Goal: Transaction & Acquisition: Purchase product/service

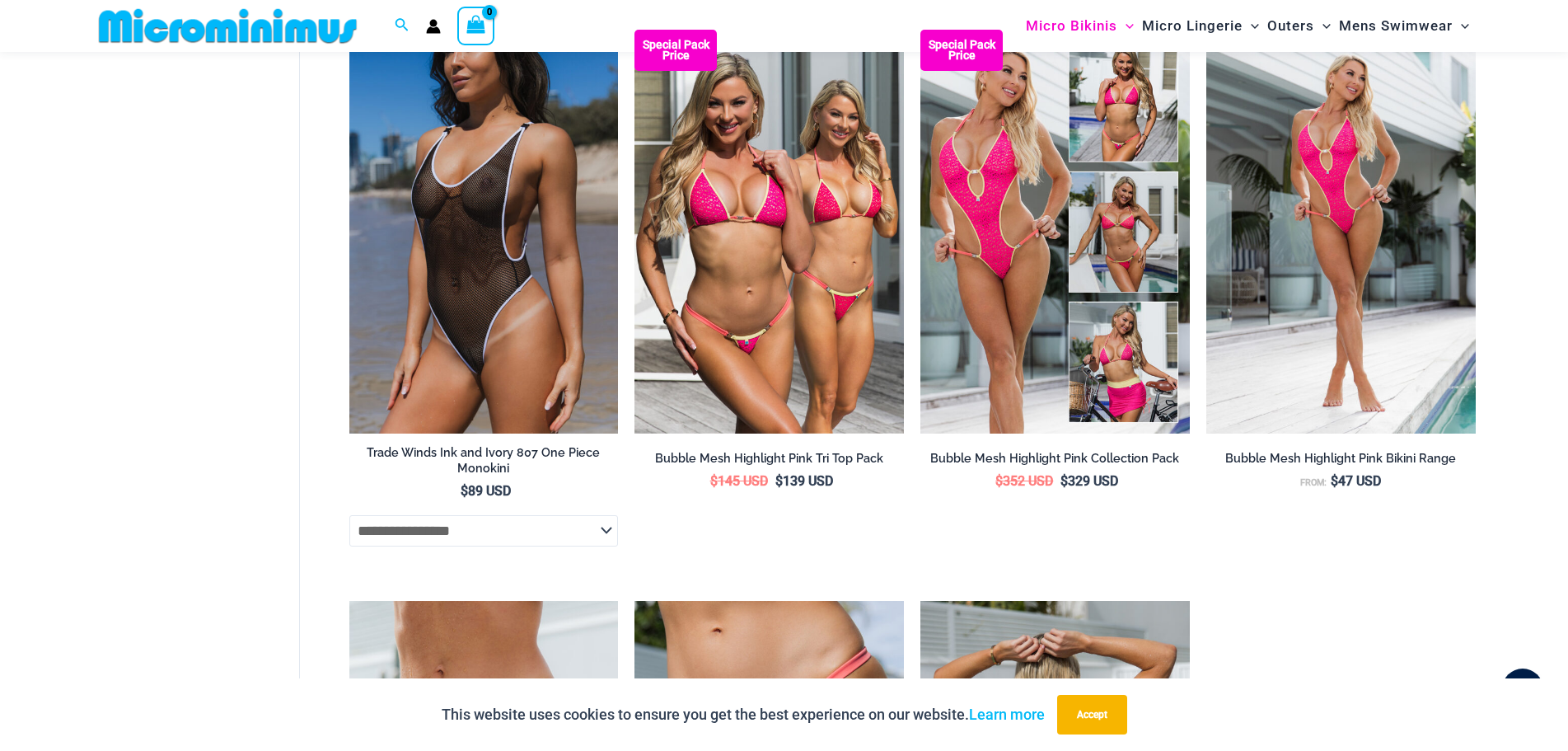
scroll to position [2208, 0]
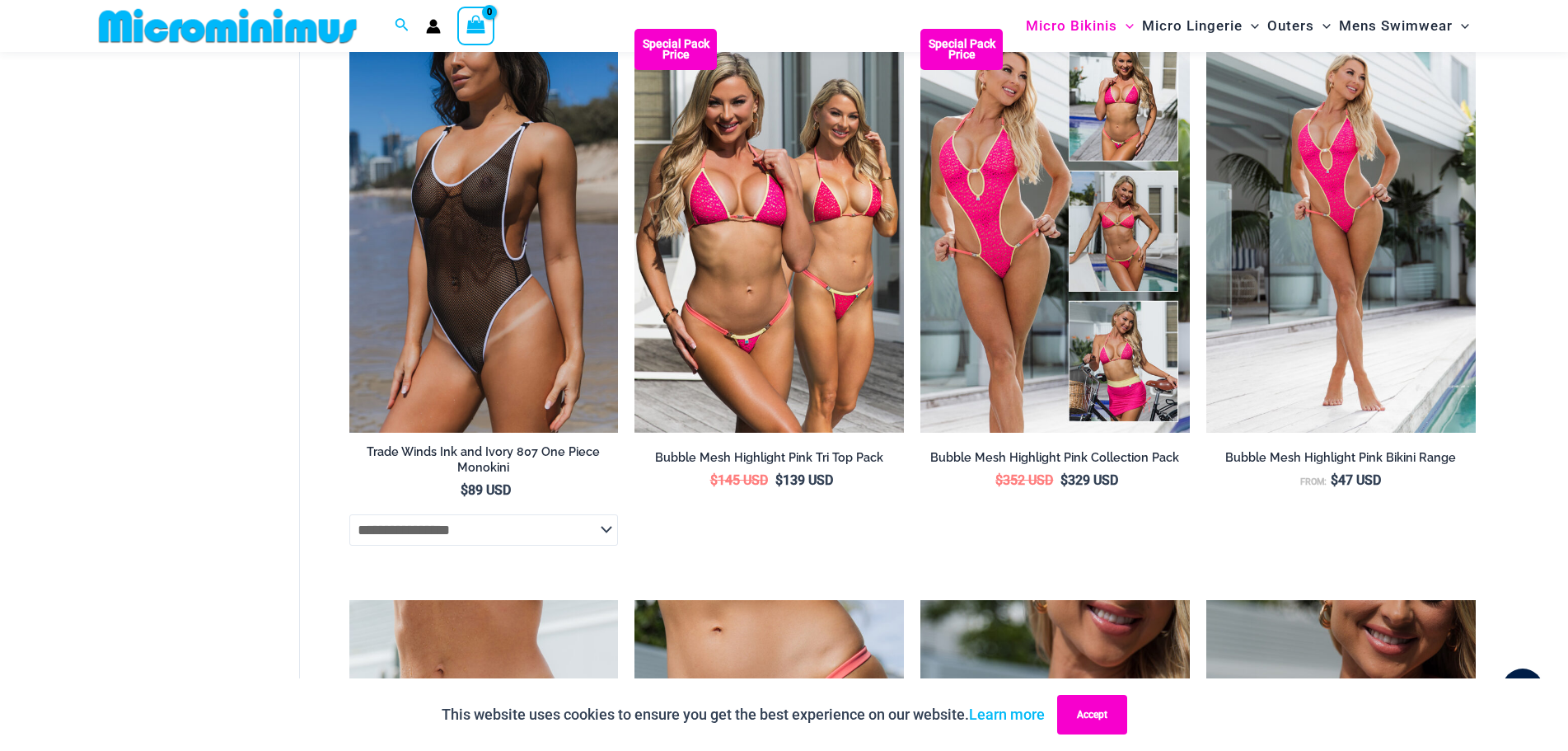
click at [1095, 715] on button "Accept" at bounding box center [1093, 715] width 70 height 40
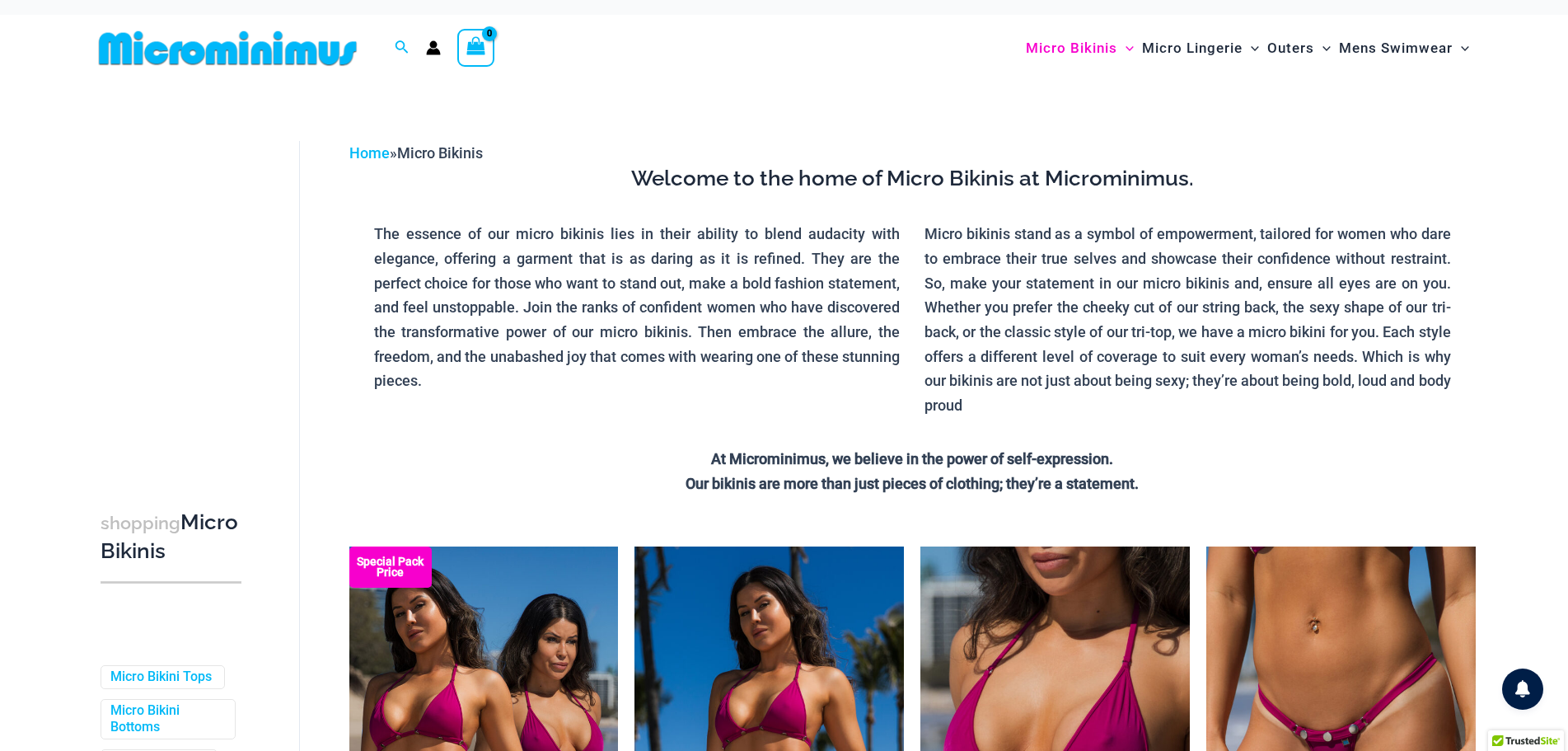
scroll to position [0, 0]
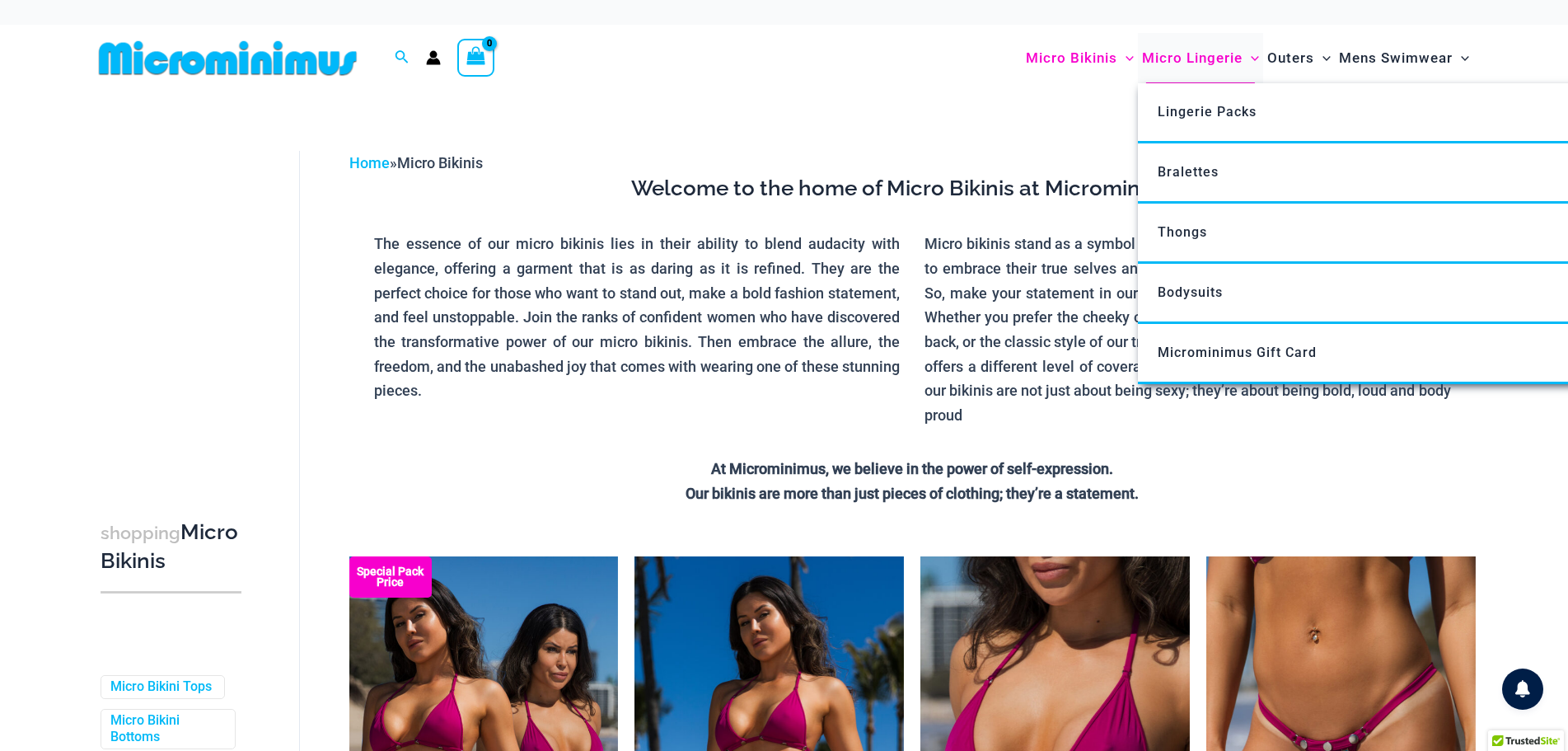
click at [1173, 52] on span "Micro Lingerie" at bounding box center [1192, 58] width 100 height 42
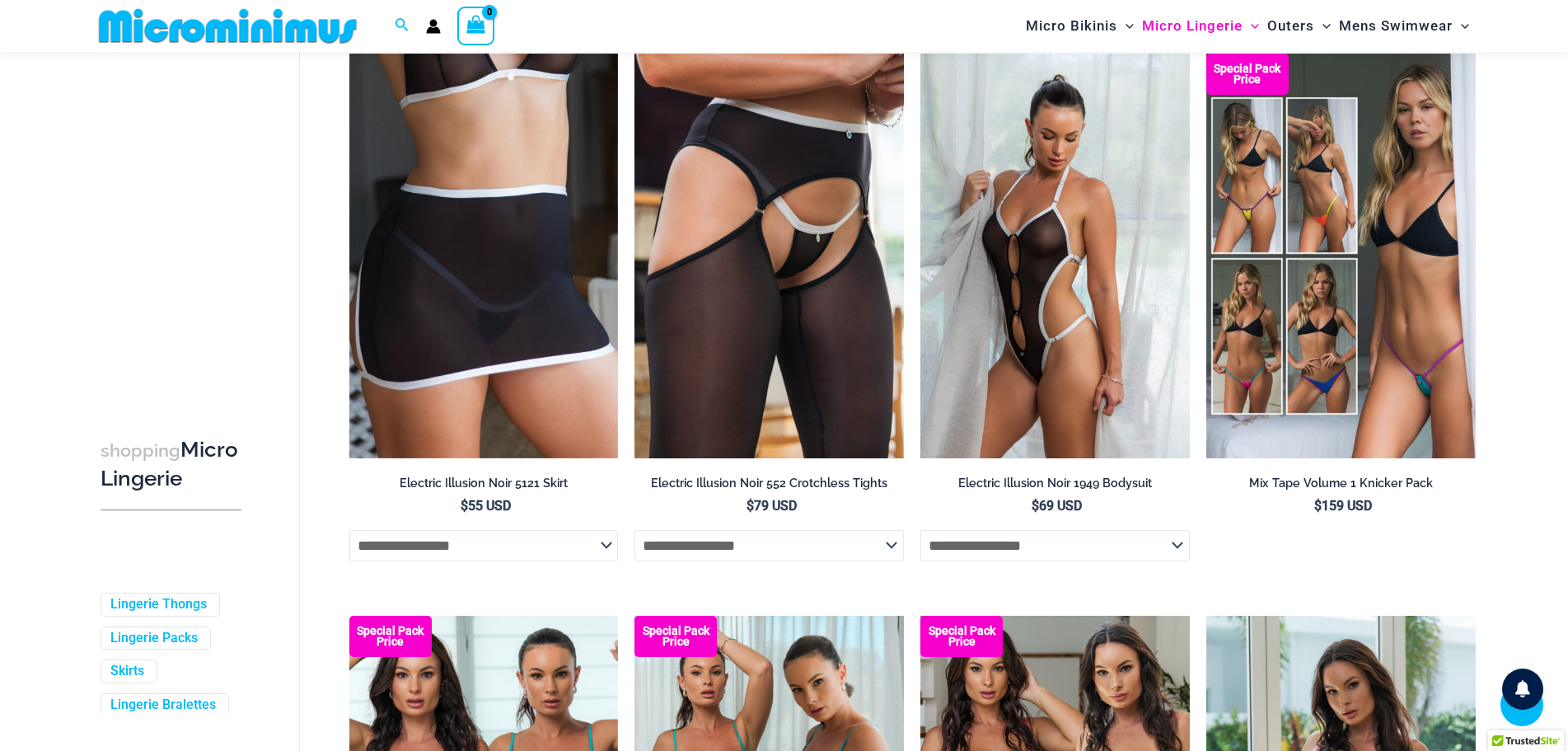
scroll to position [3601, 0]
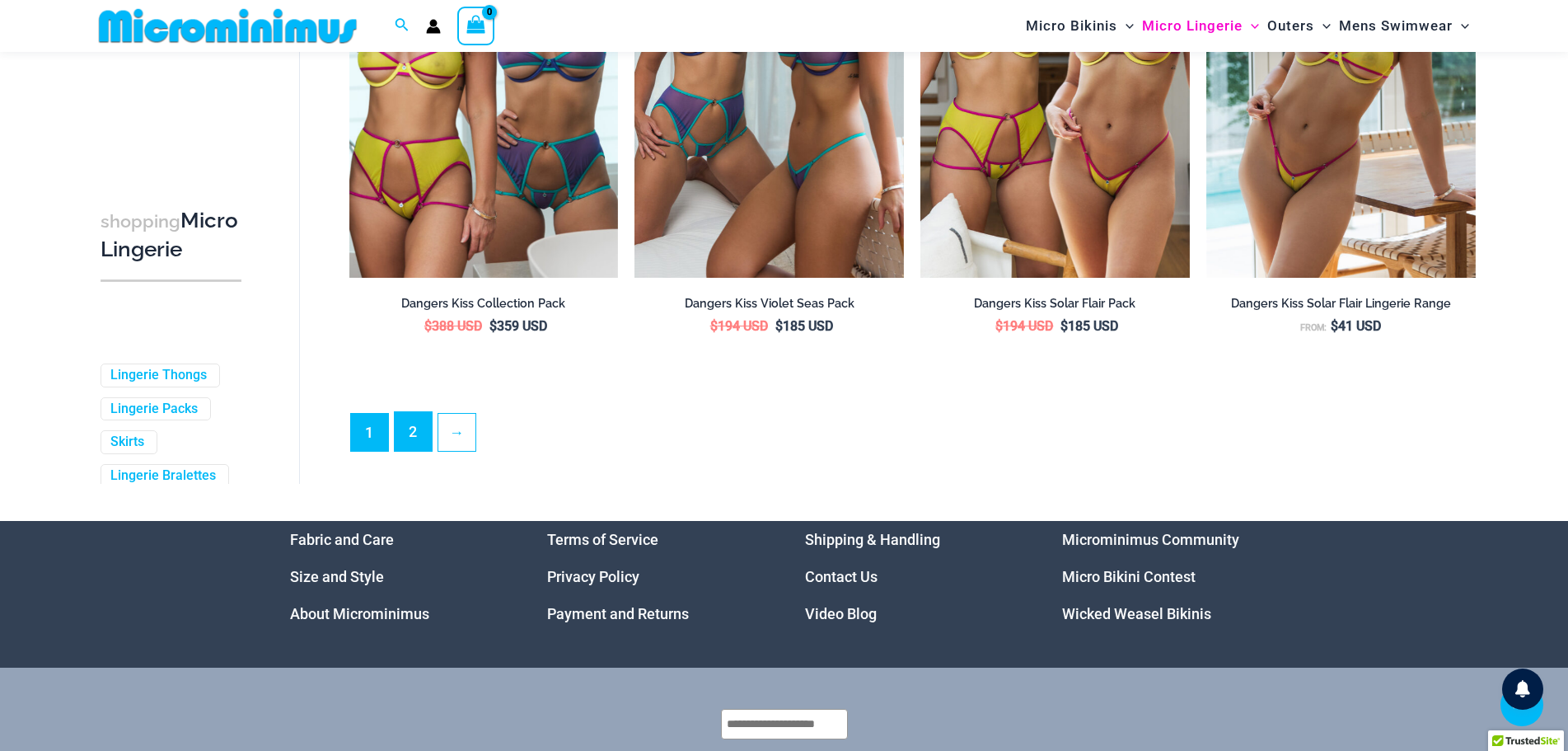
click at [414, 448] on link "2" at bounding box center [413, 431] width 37 height 39
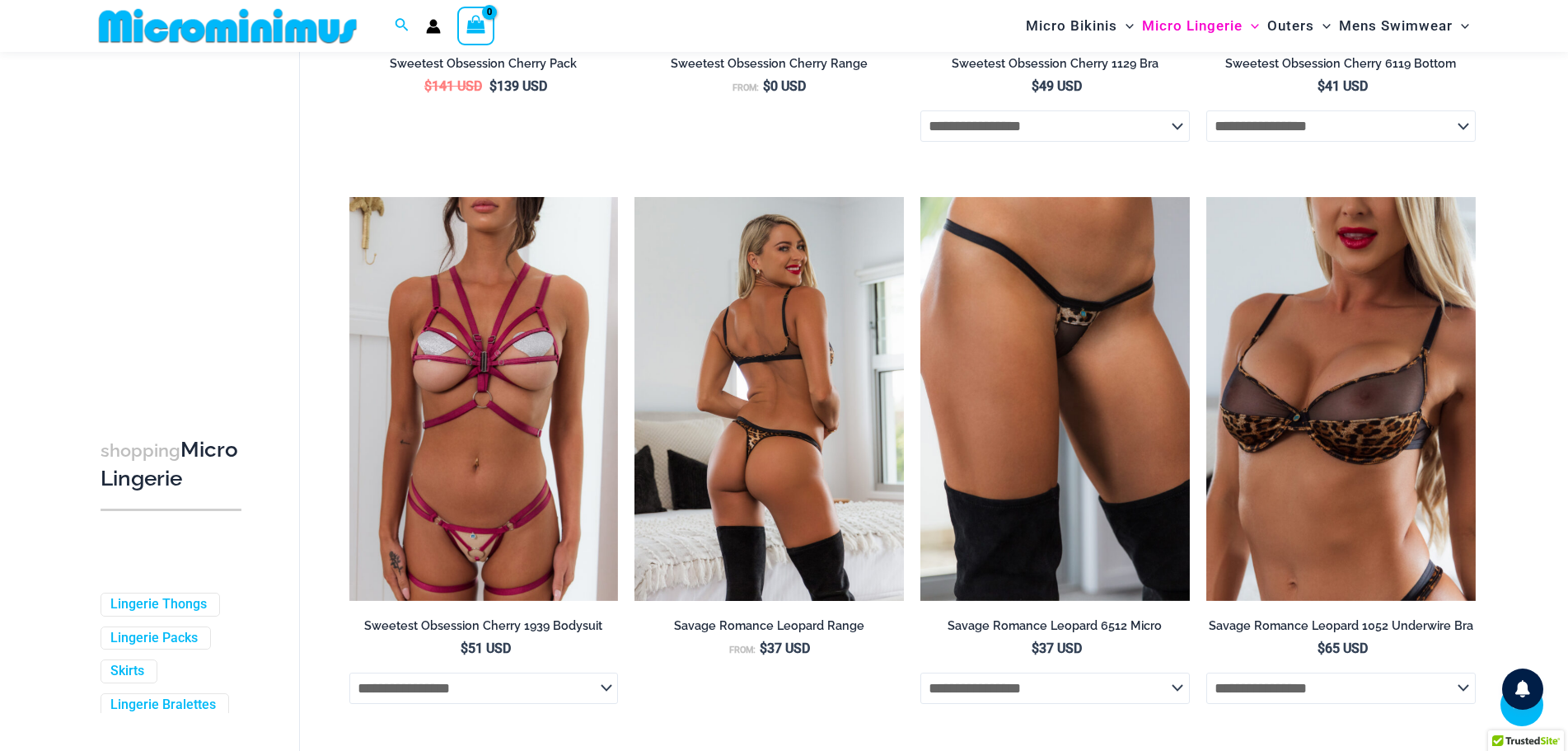
scroll to position [3367, 0]
click at [778, 434] on img at bounding box center [769, 400] width 270 height 403
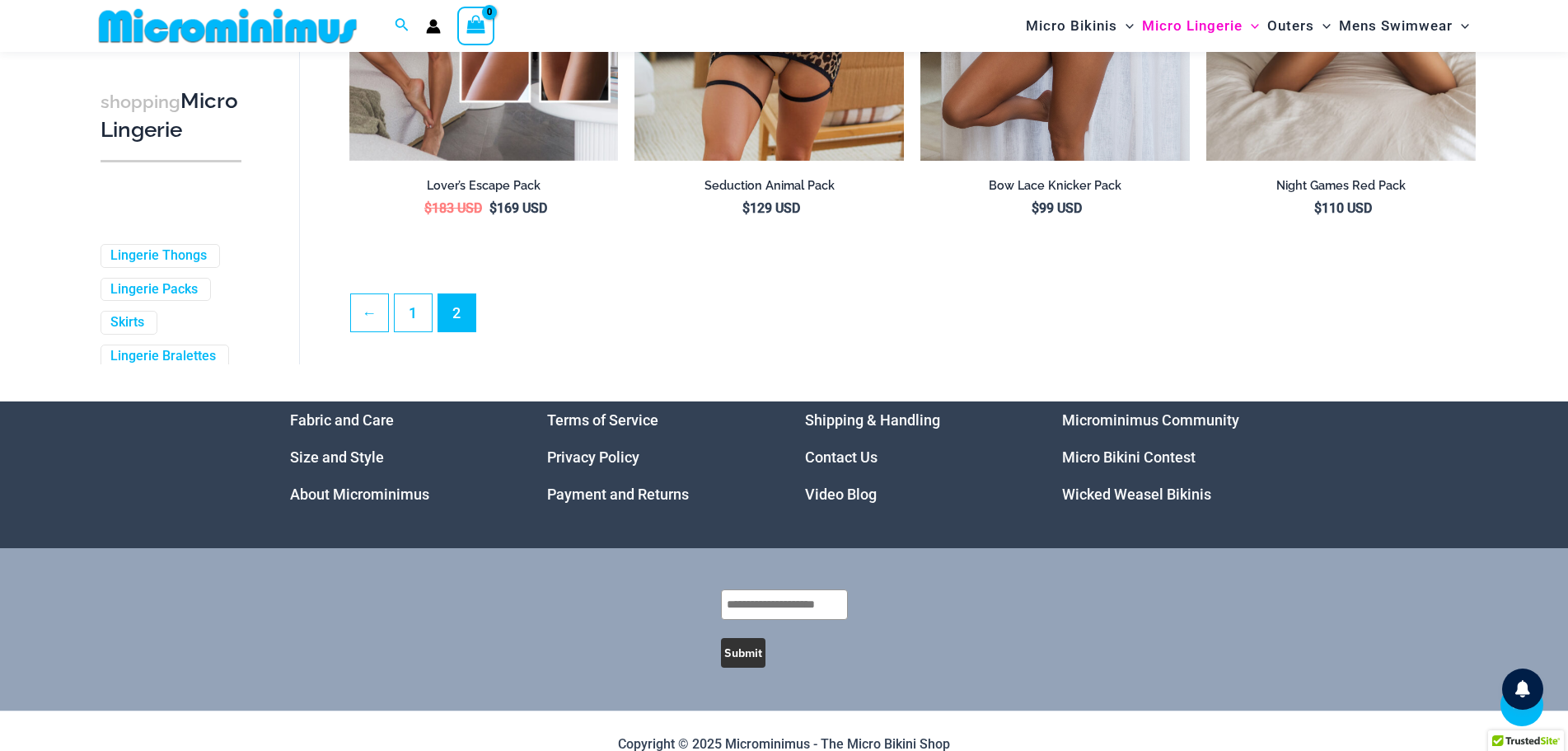
scroll to position [4414, 0]
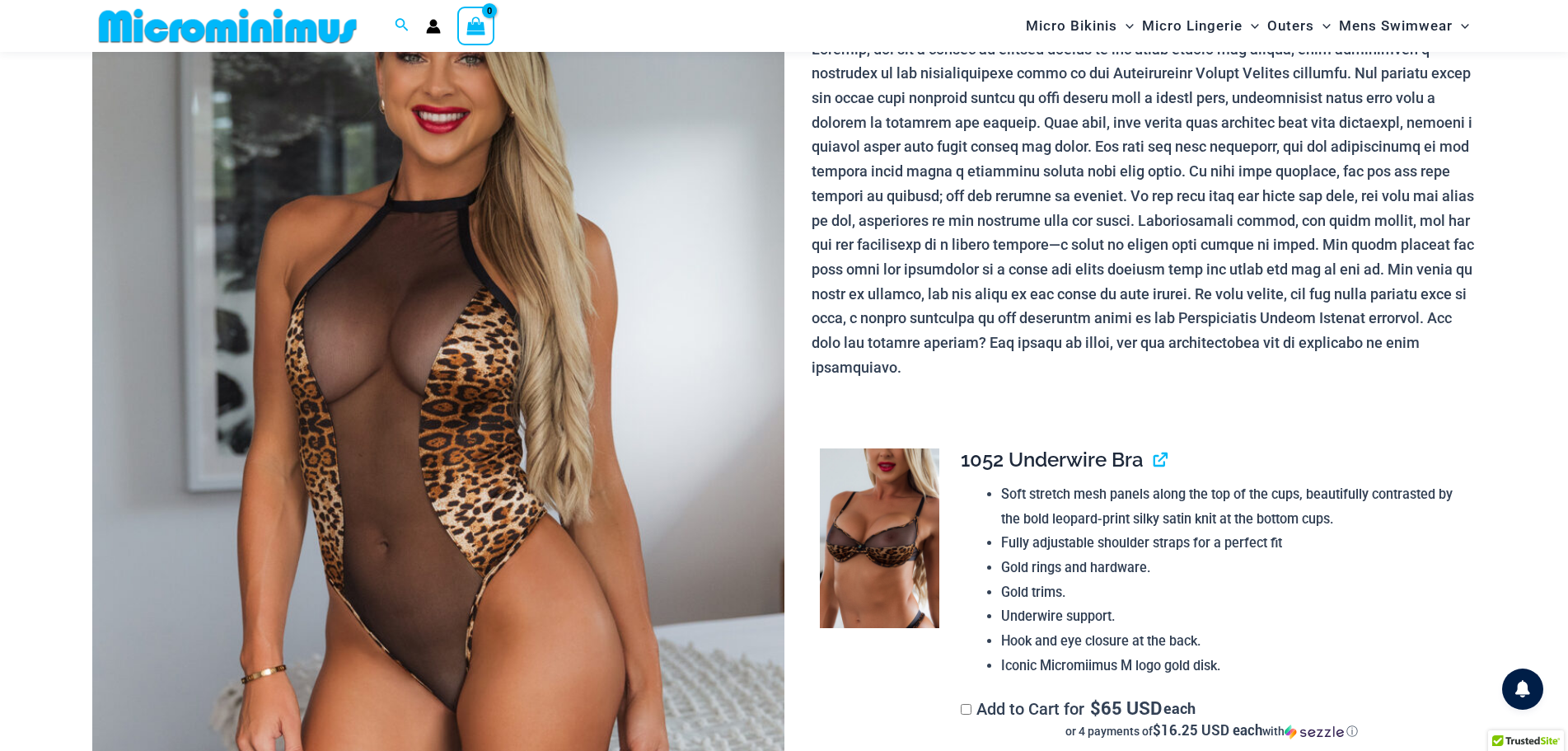
scroll to position [244, 0]
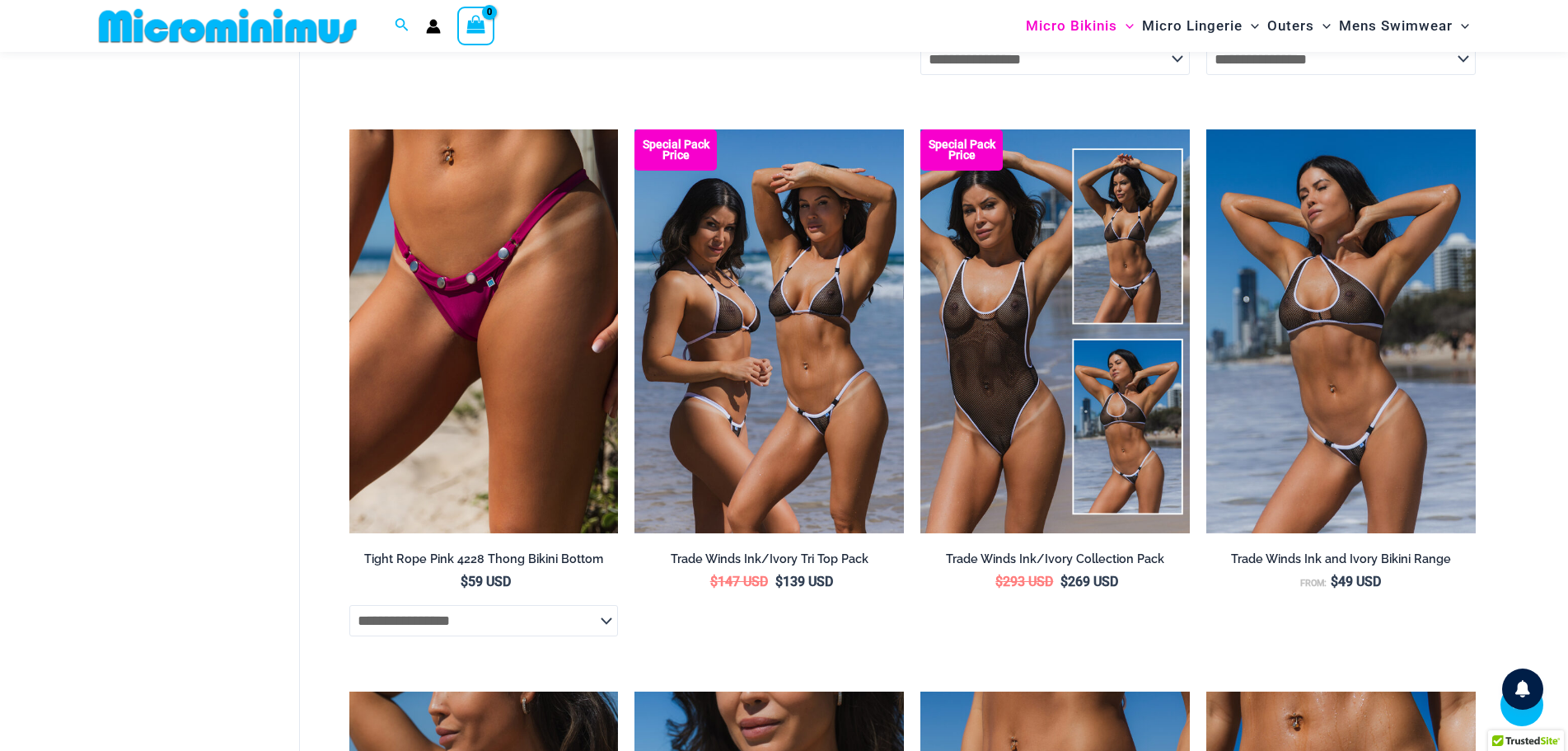
scroll to position [975, 0]
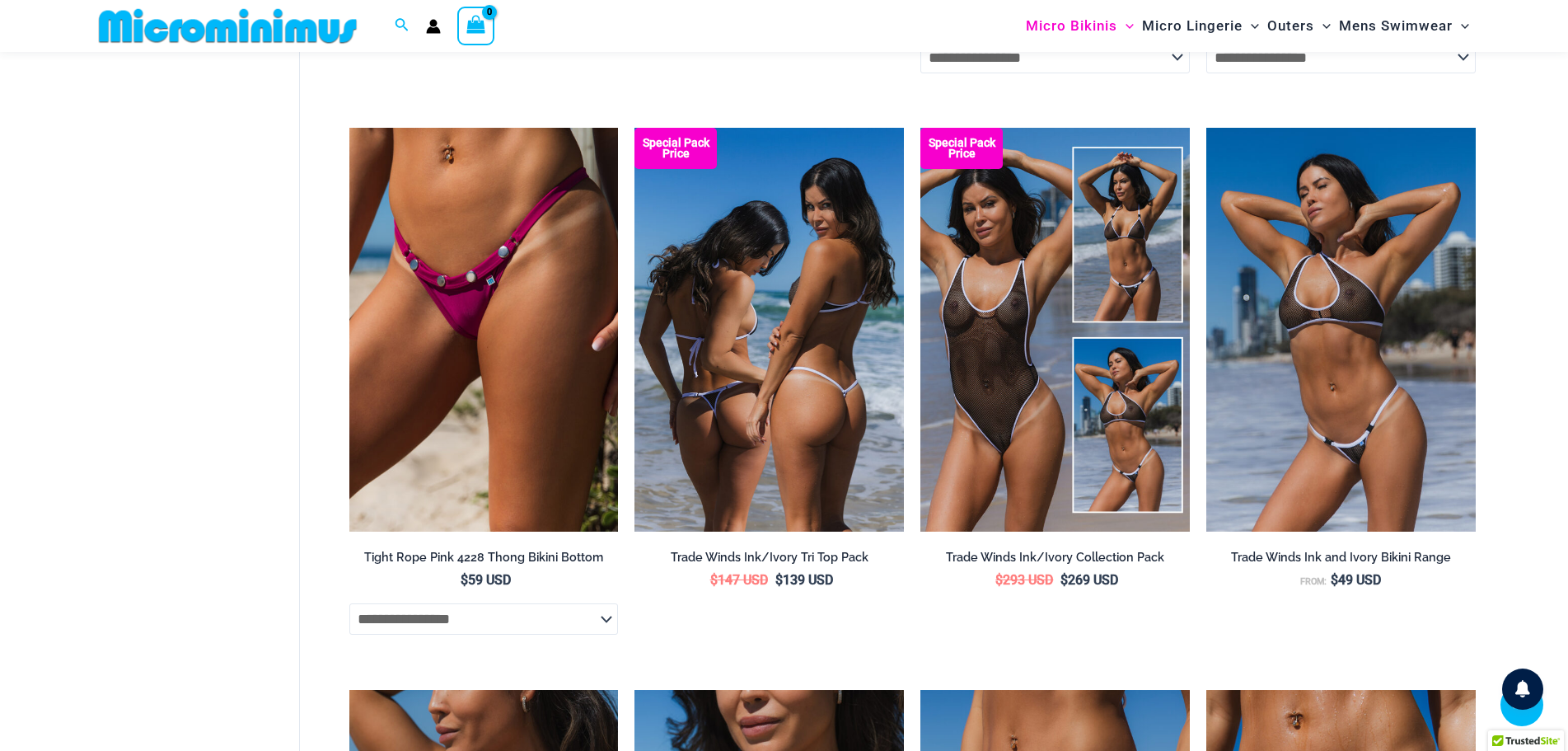
click at [821, 348] on img at bounding box center [769, 330] width 270 height 403
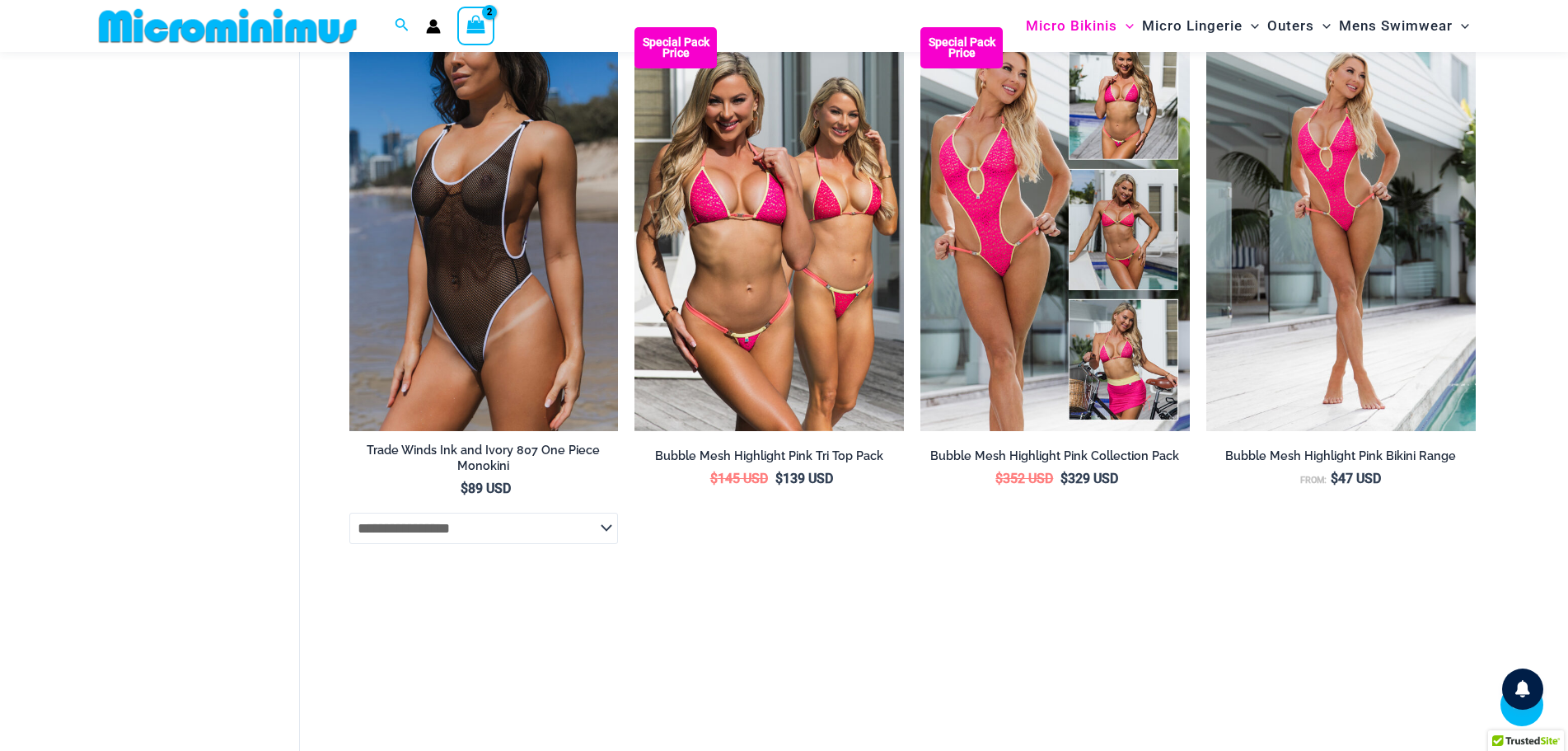
scroll to position [2211, 0]
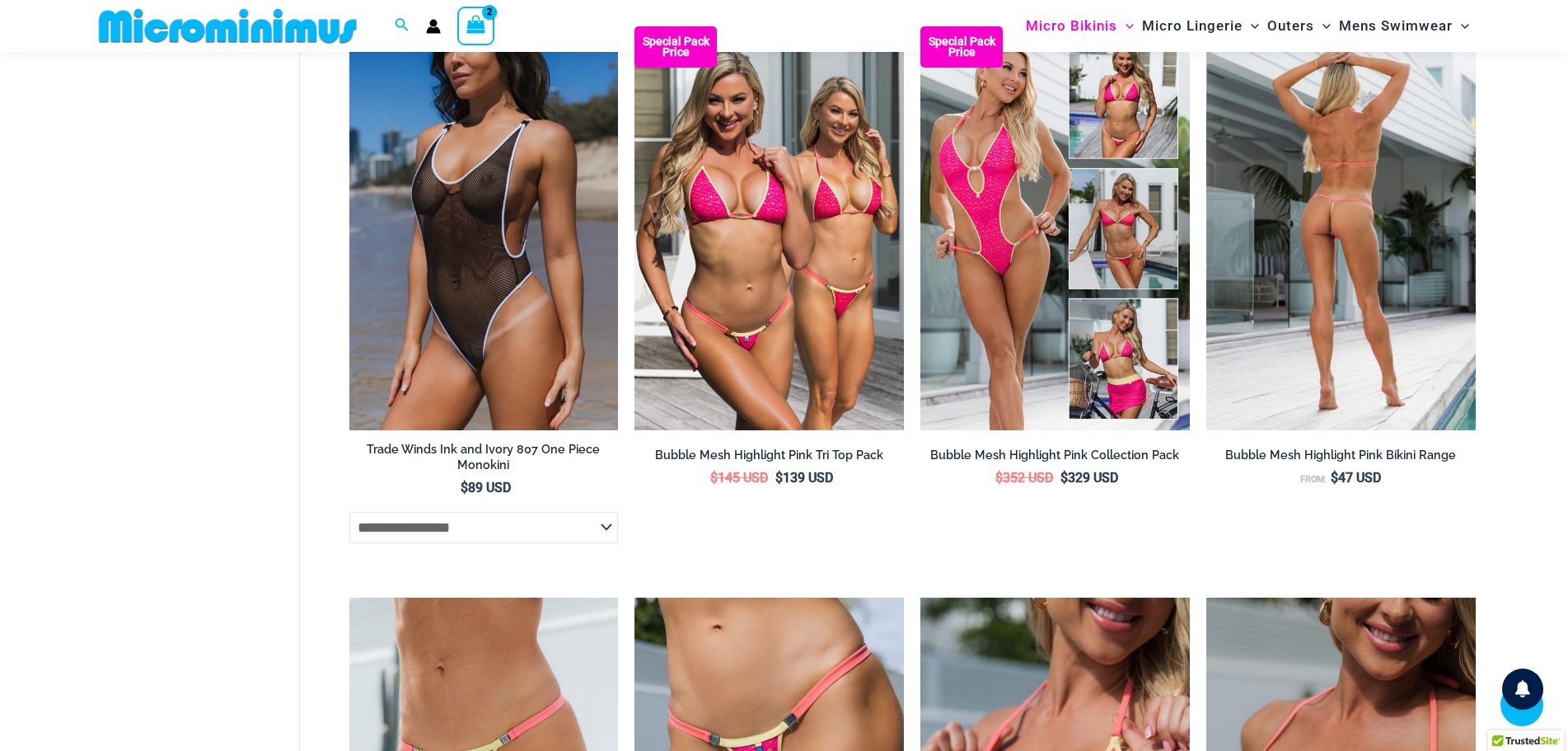
click at [1354, 277] on img at bounding box center [1341, 228] width 270 height 403
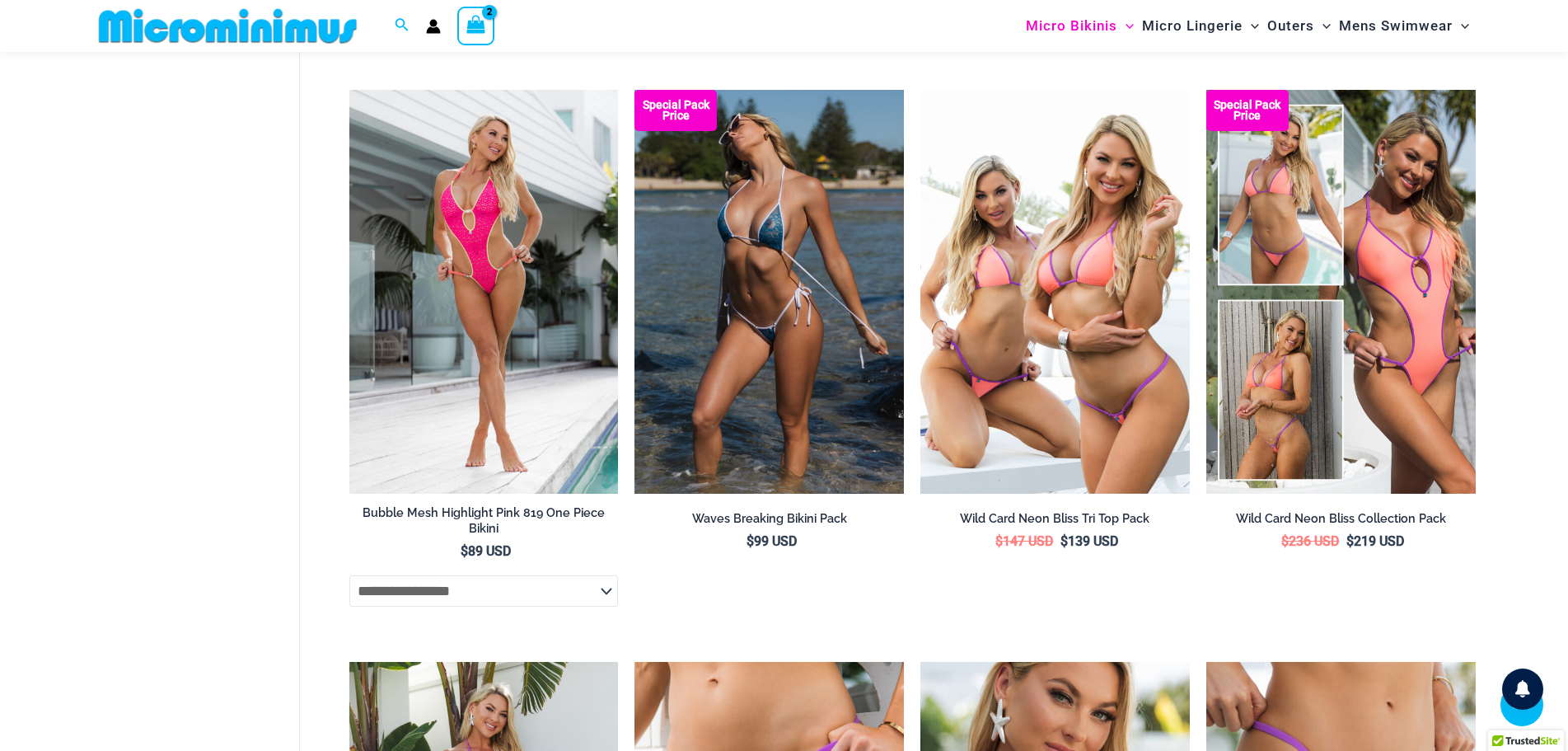
scroll to position [3293, 0]
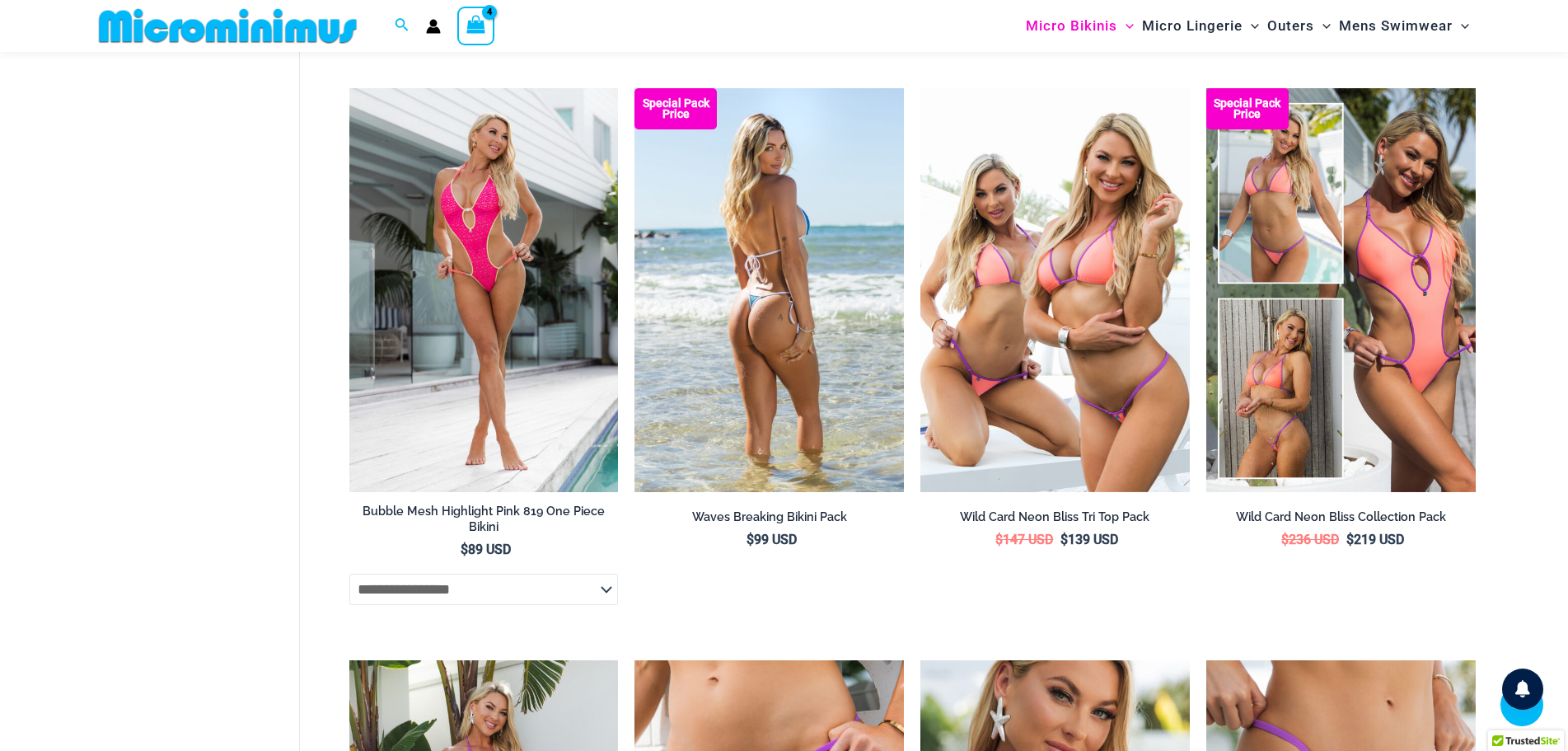
click at [778, 406] on img at bounding box center [769, 290] width 270 height 403
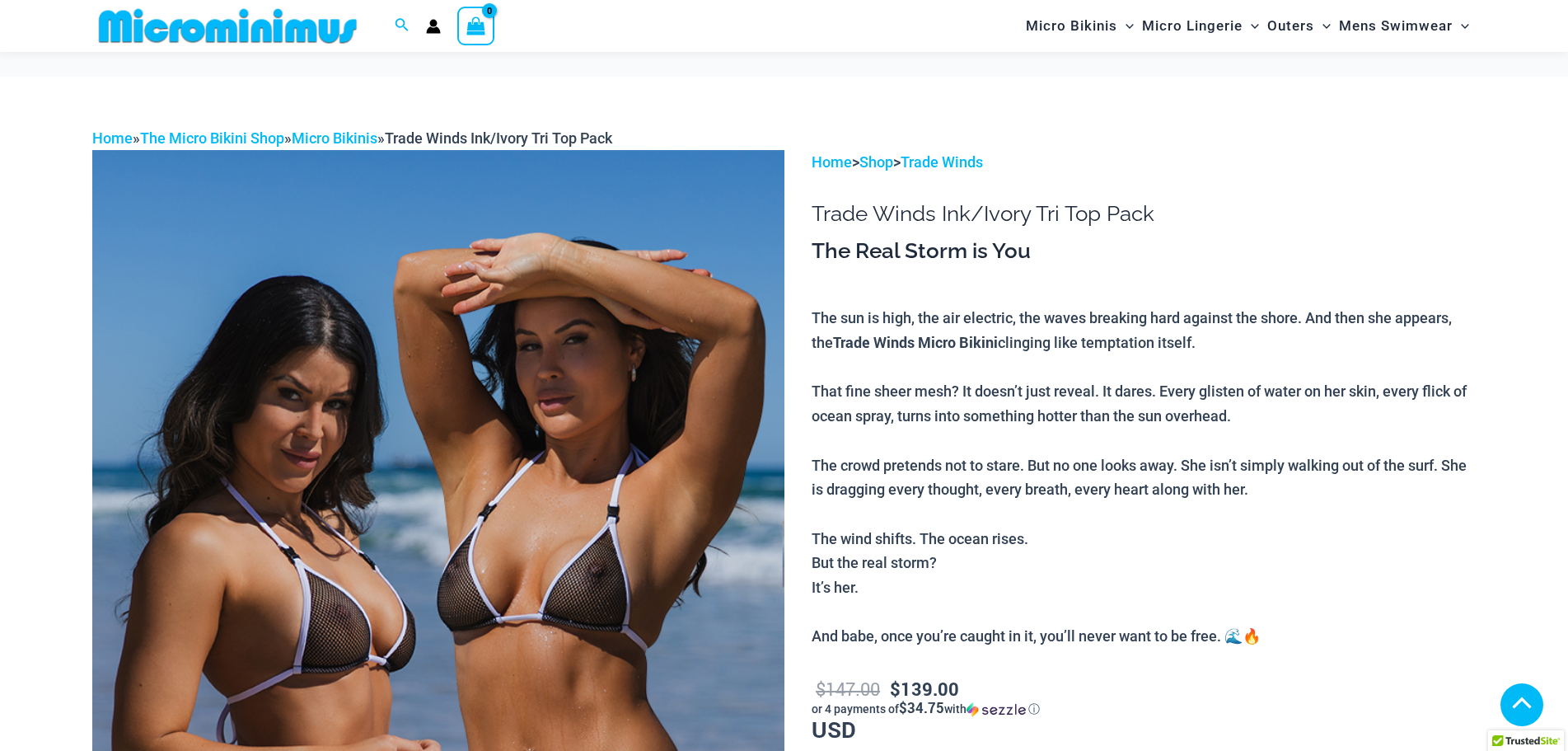
scroll to position [482, 0]
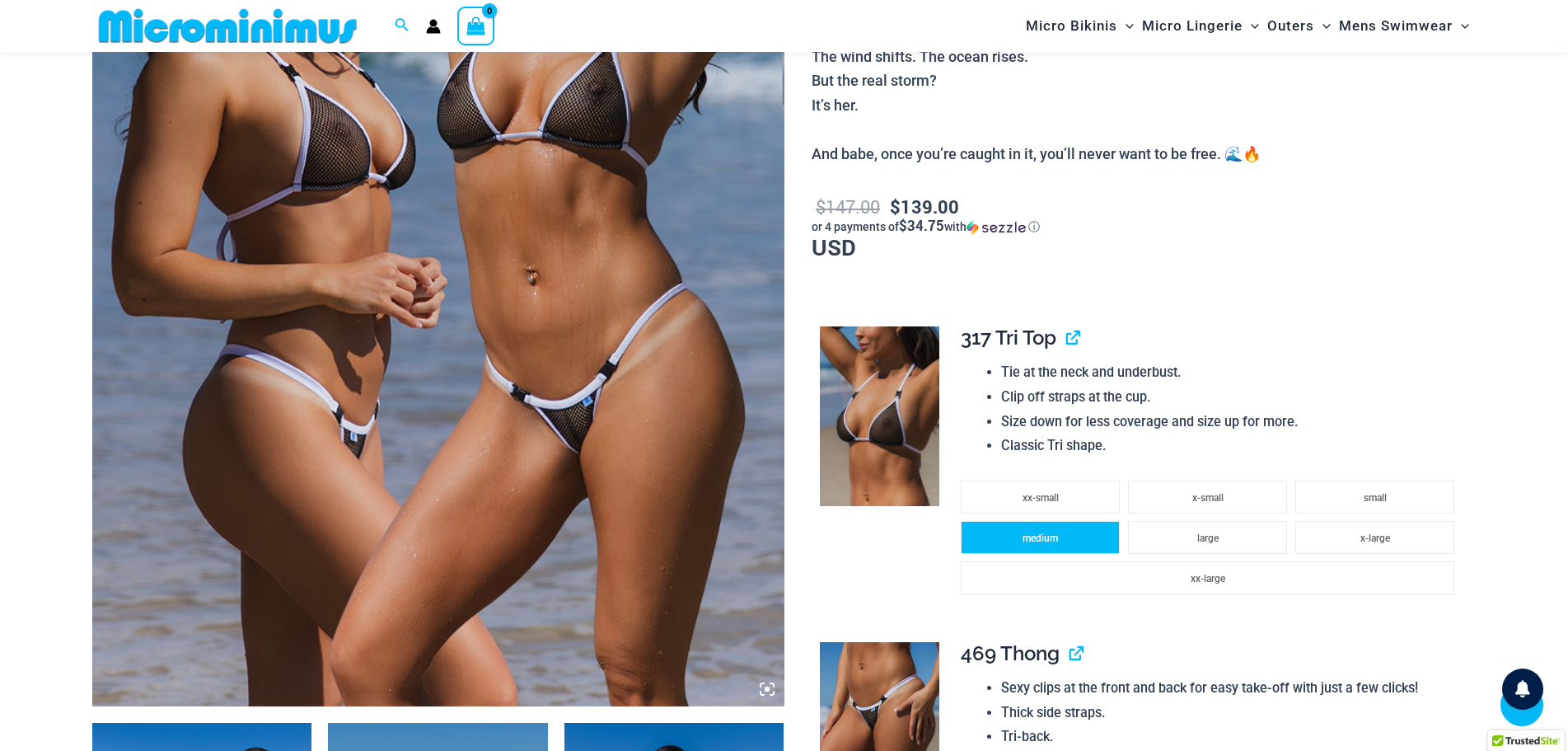
click at [1041, 542] on span "medium" at bounding box center [1040, 538] width 35 height 11
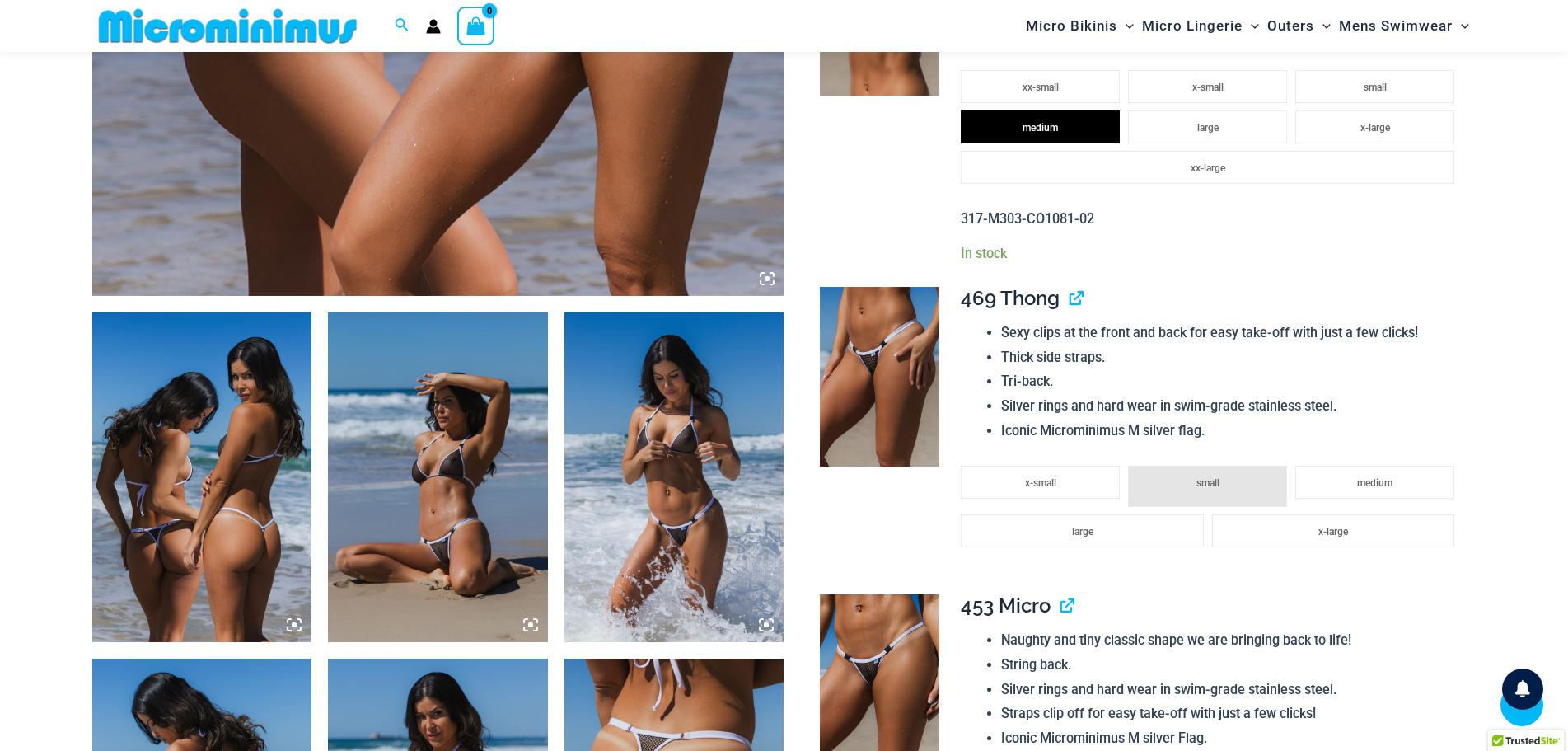
scroll to position [893, 0]
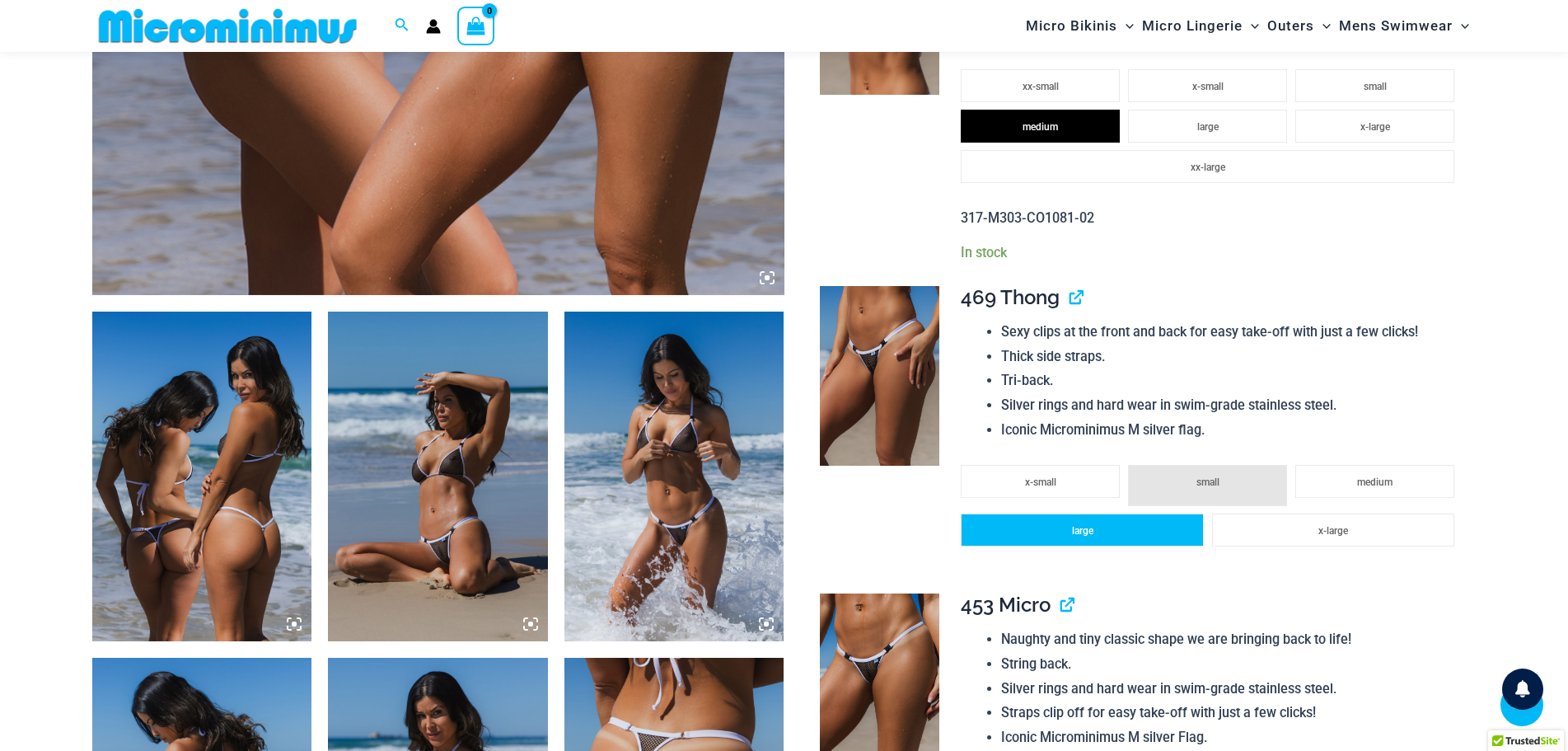
click at [1118, 537] on li "large" at bounding box center [1082, 529] width 242 height 33
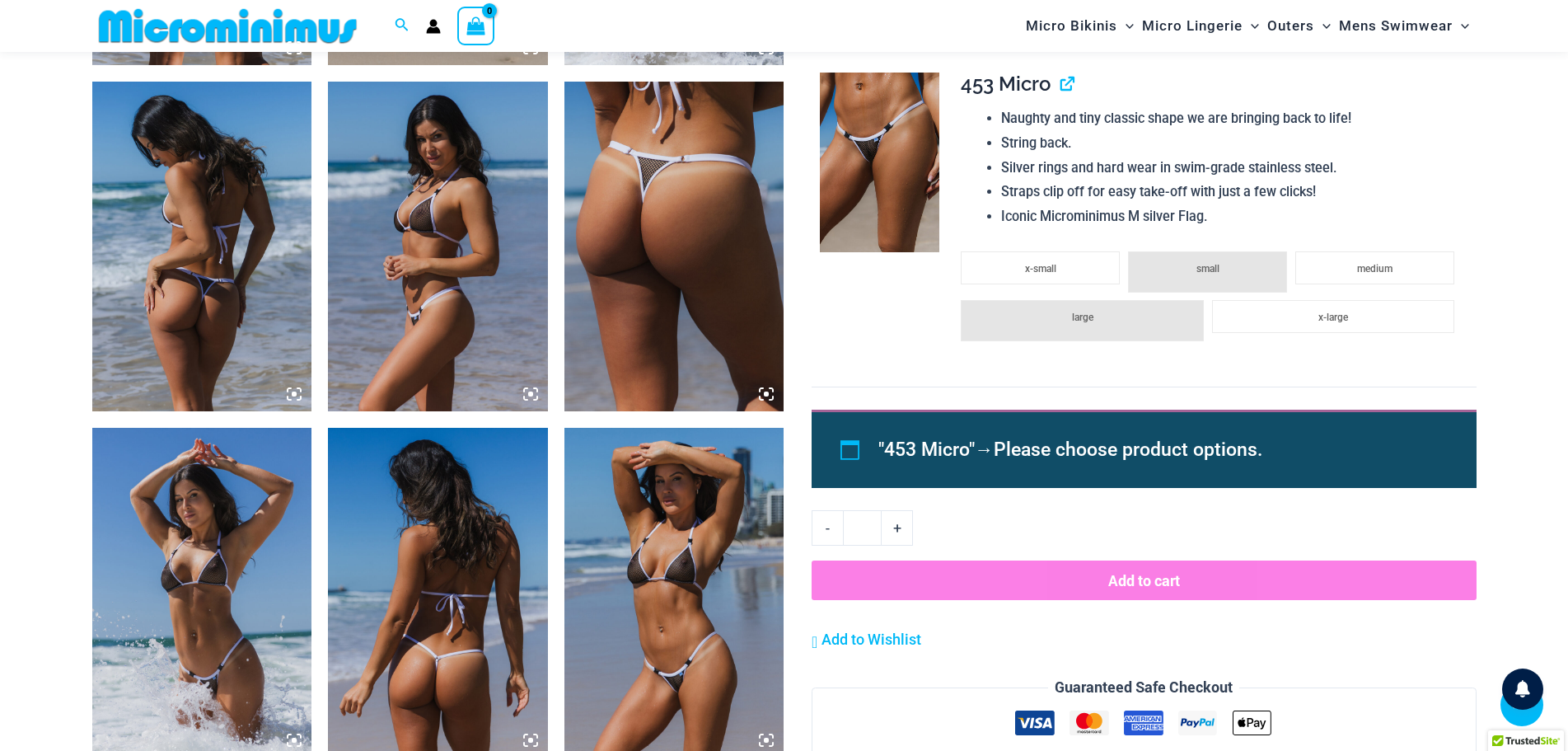
scroll to position [1471, 0]
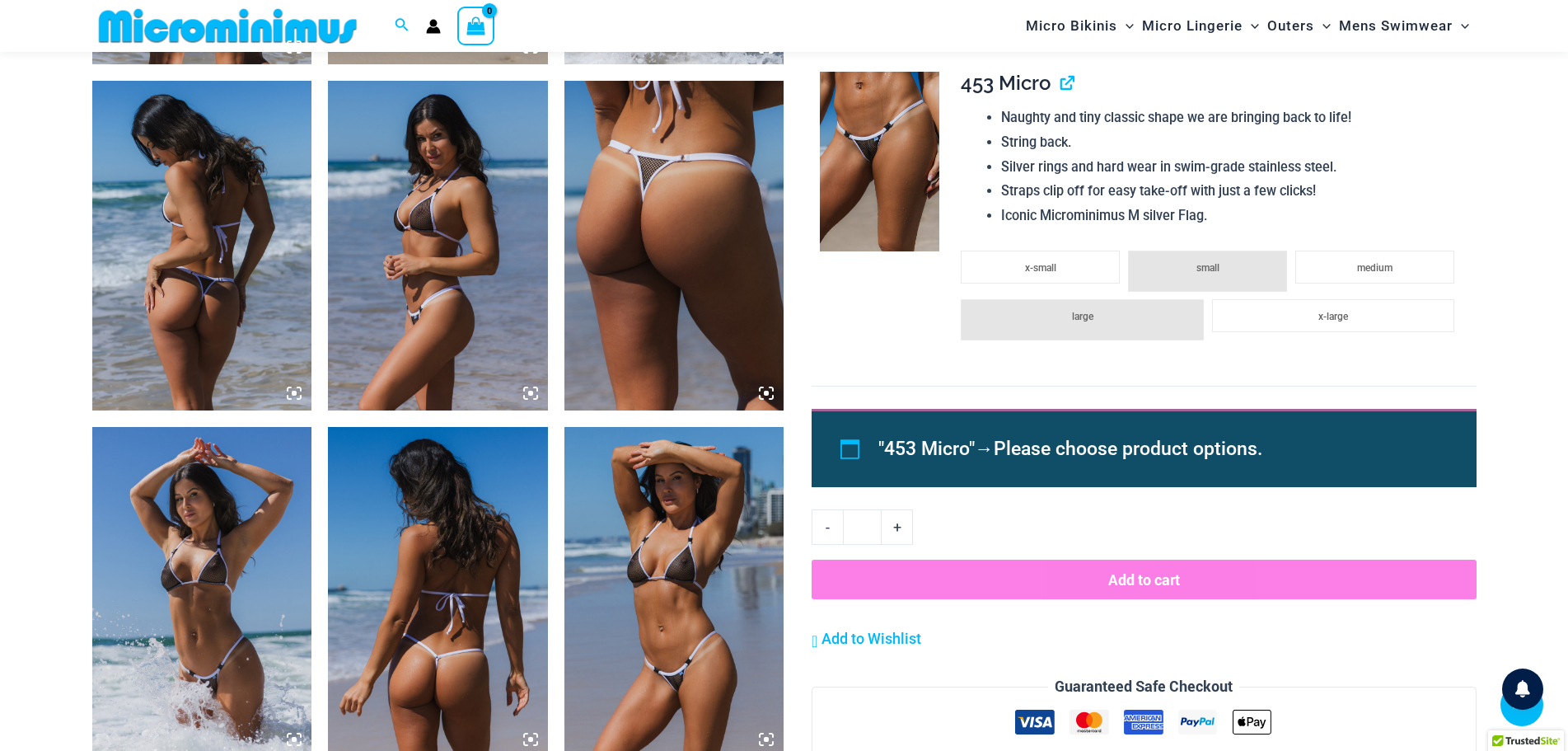
click at [1129, 454] on span "Please choose product options." at bounding box center [1129, 448] width 269 height 22
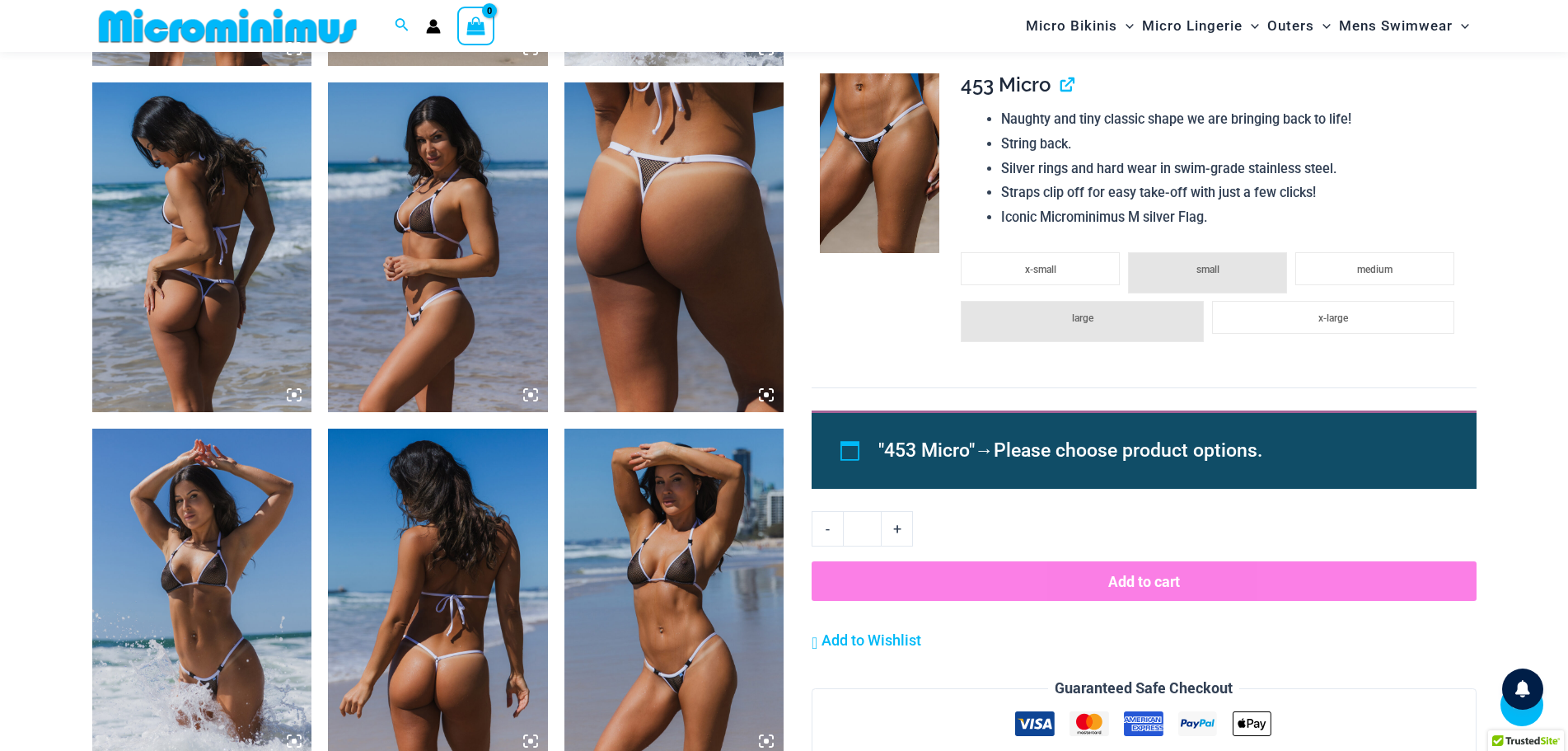
scroll to position [1470, 0]
click at [1112, 331] on li "large" at bounding box center [1082, 321] width 242 height 42
click at [1125, 591] on button "Add to cart" at bounding box center [1143, 581] width 664 height 40
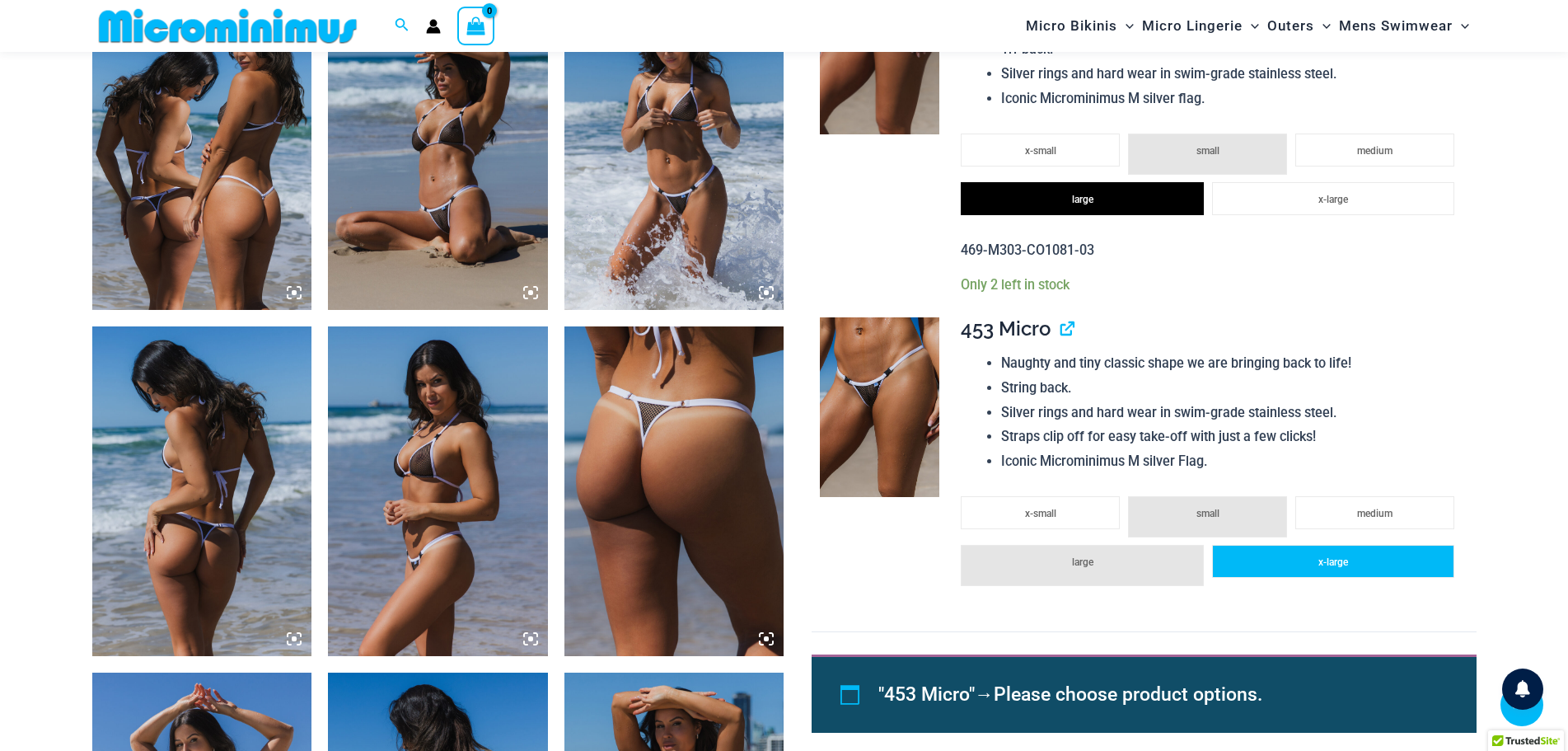
scroll to position [1224, 0]
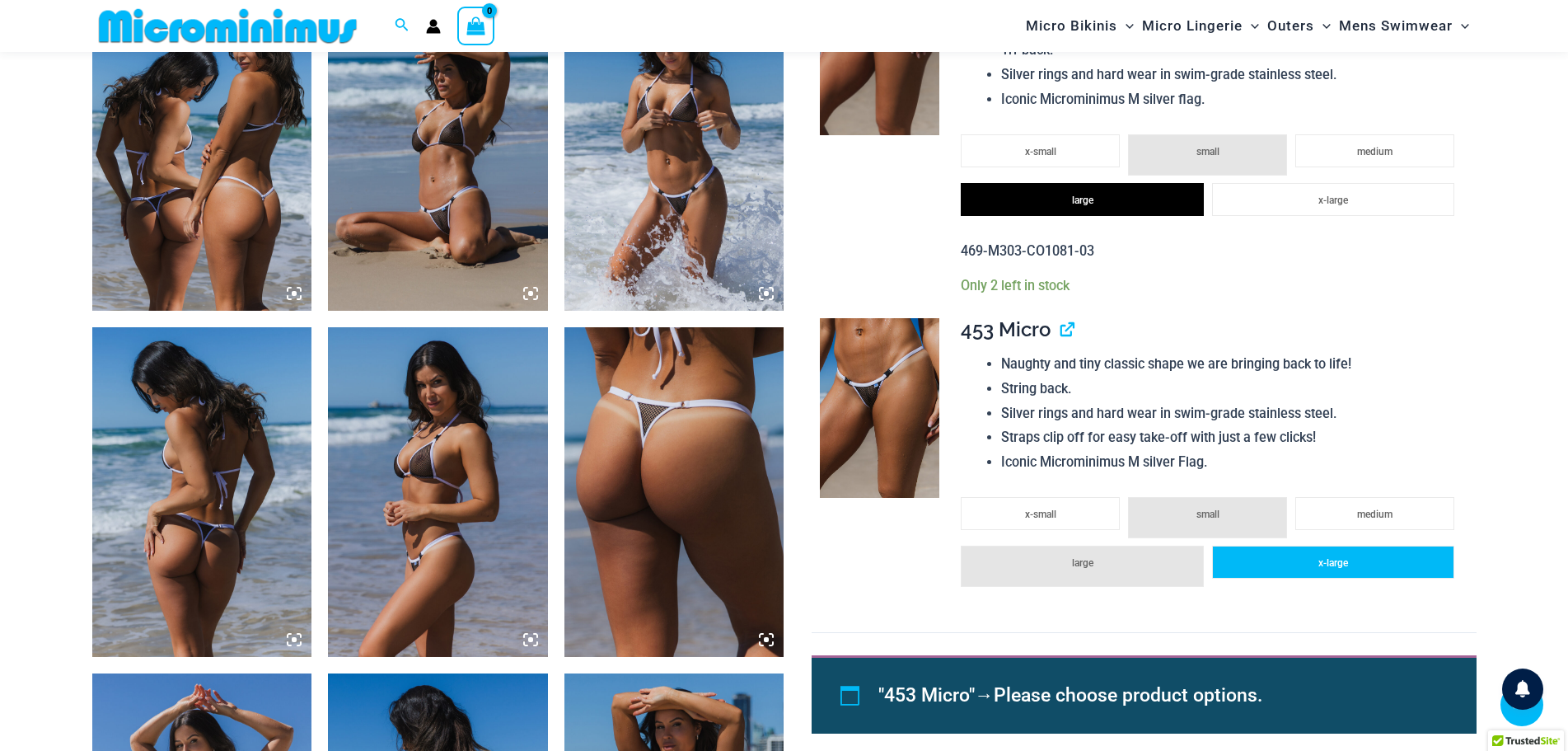
click at [1298, 565] on li "x-large" at bounding box center [1333, 562] width 242 height 33
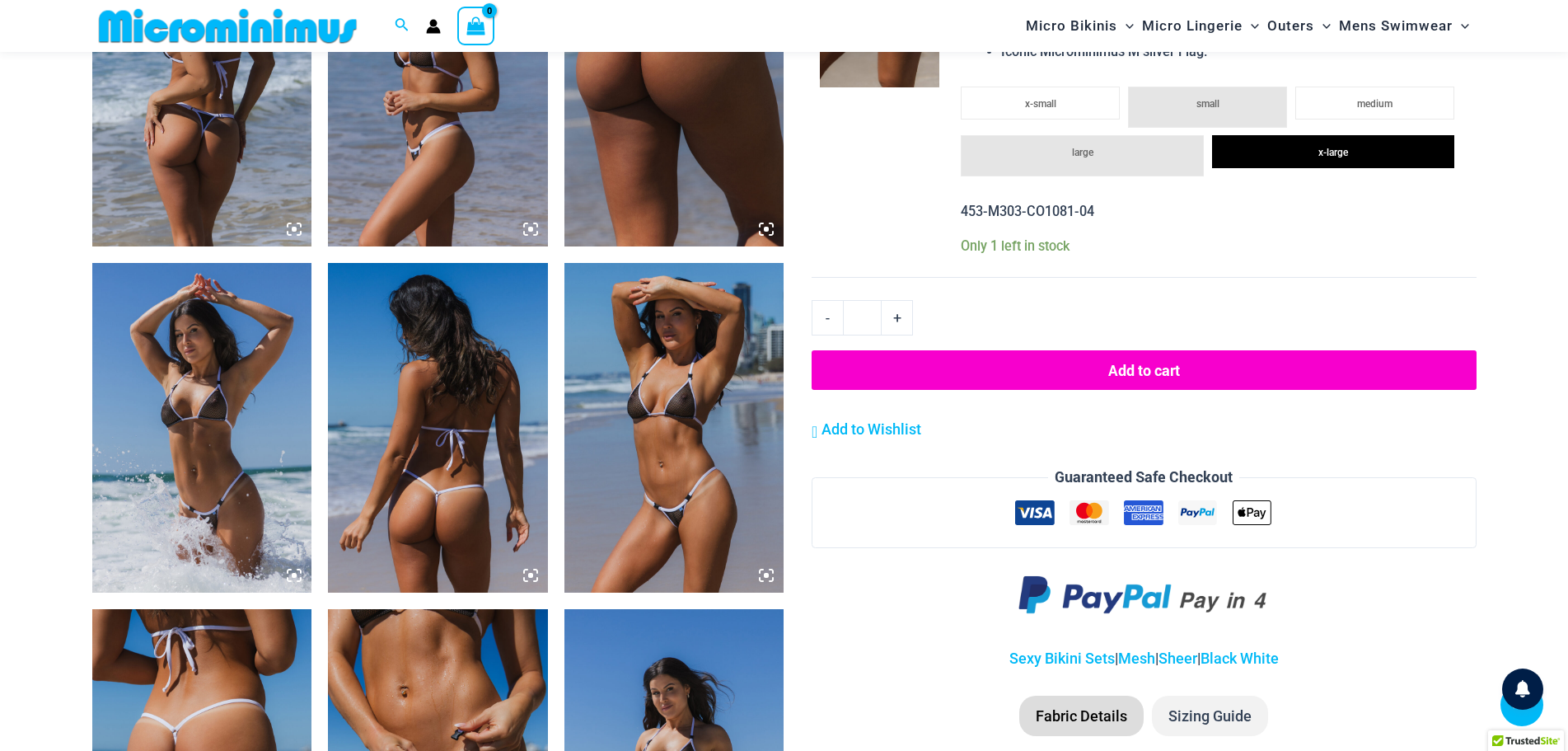
scroll to position [1636, 0]
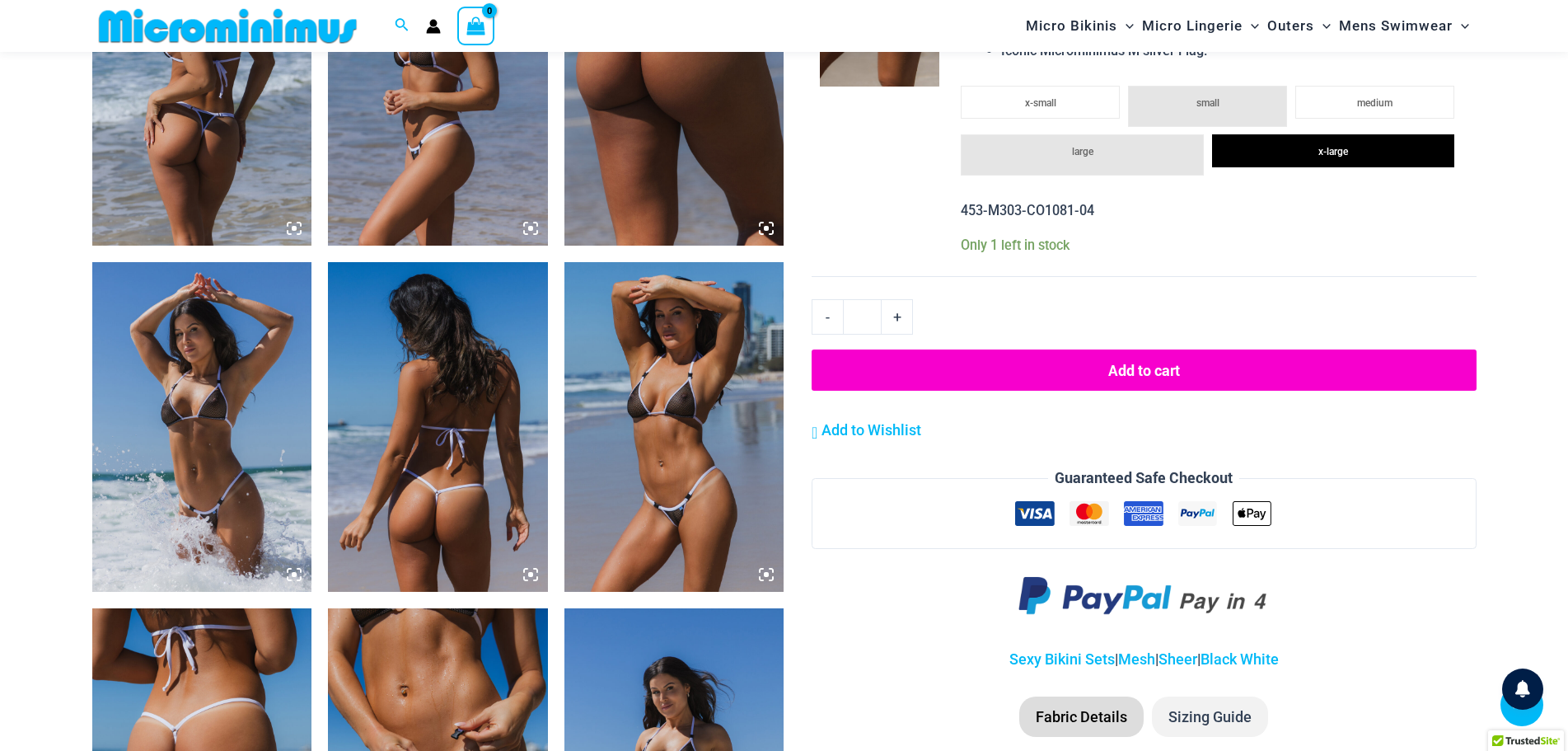
click at [1135, 371] on button "Add to cart" at bounding box center [1143, 370] width 664 height 42
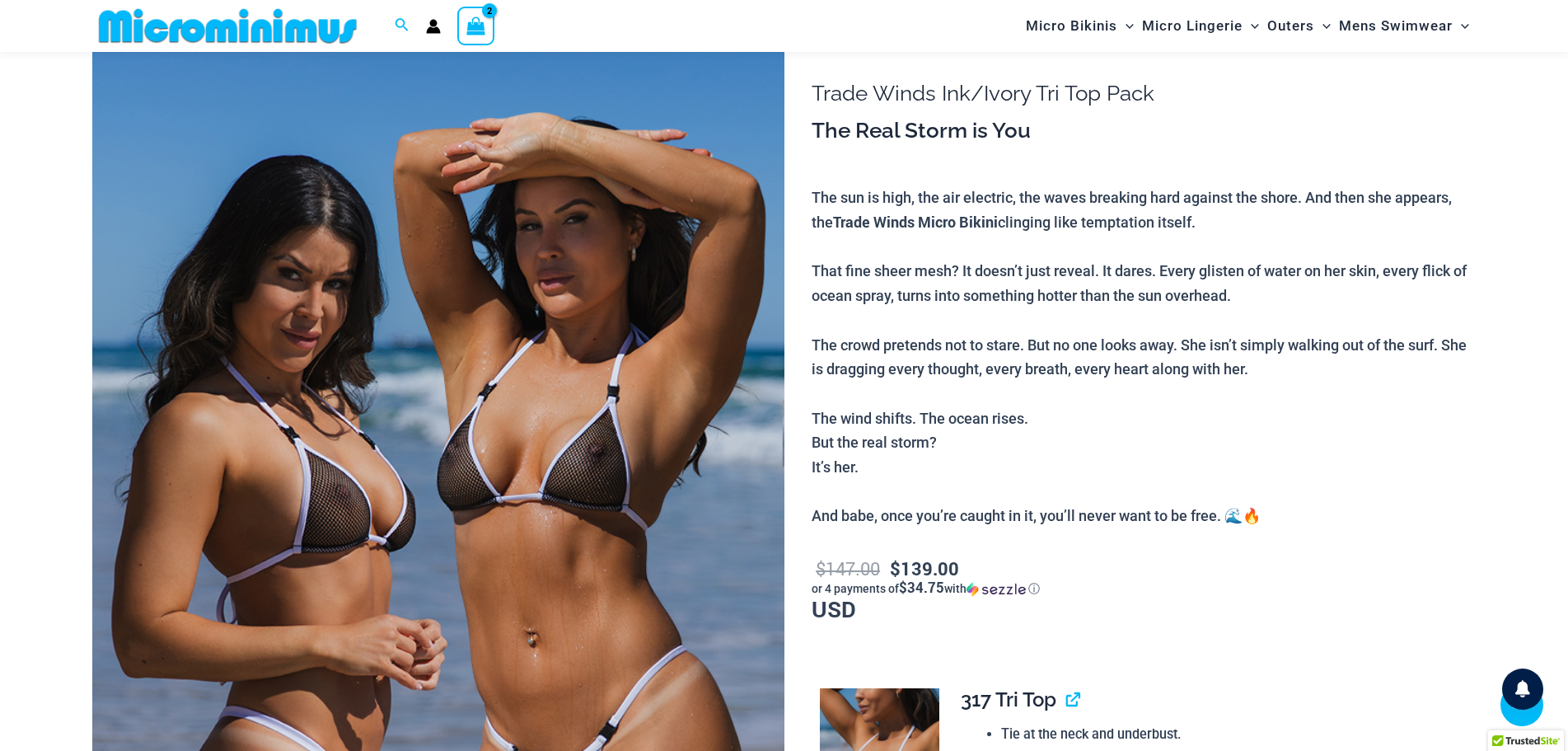
scroll to position [67, 0]
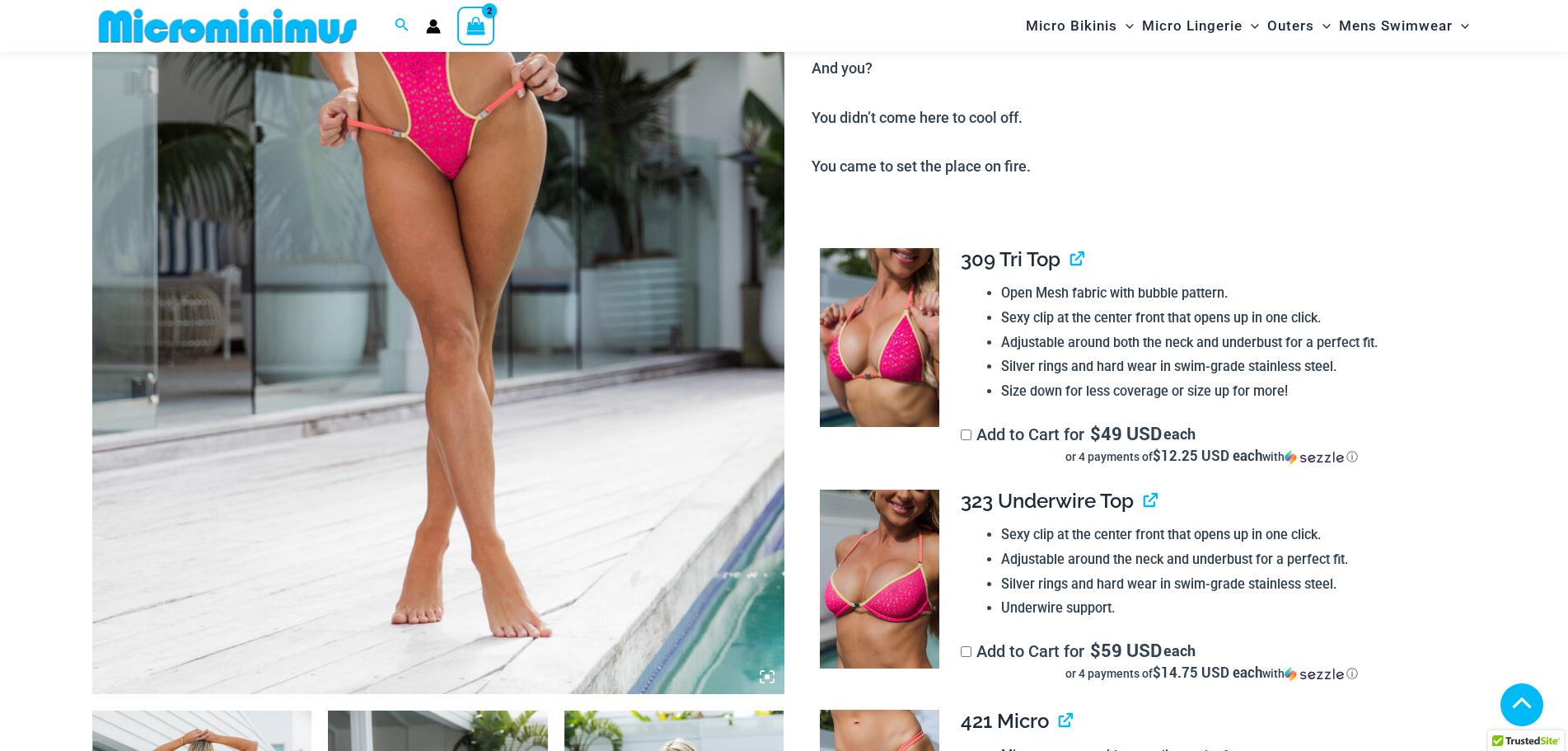
scroll to position [493, 0]
click at [978, 436] on label "Add to Cart for $ 49 USD each or 4 payments of $12.25 USD each with ⓘ" at bounding box center [1212, 445] width 502 height 41
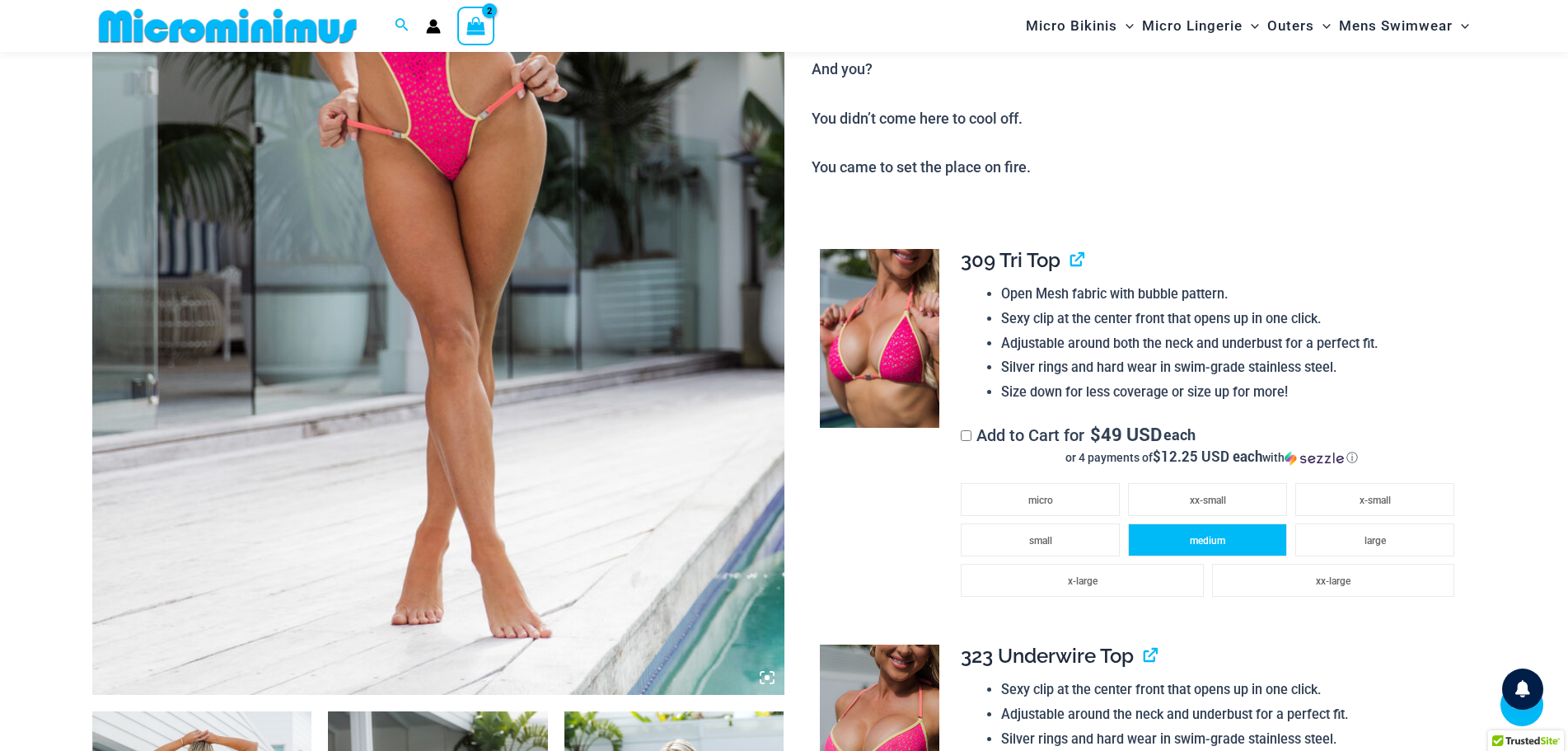
click at [1249, 539] on li "medium" at bounding box center [1207, 540] width 159 height 33
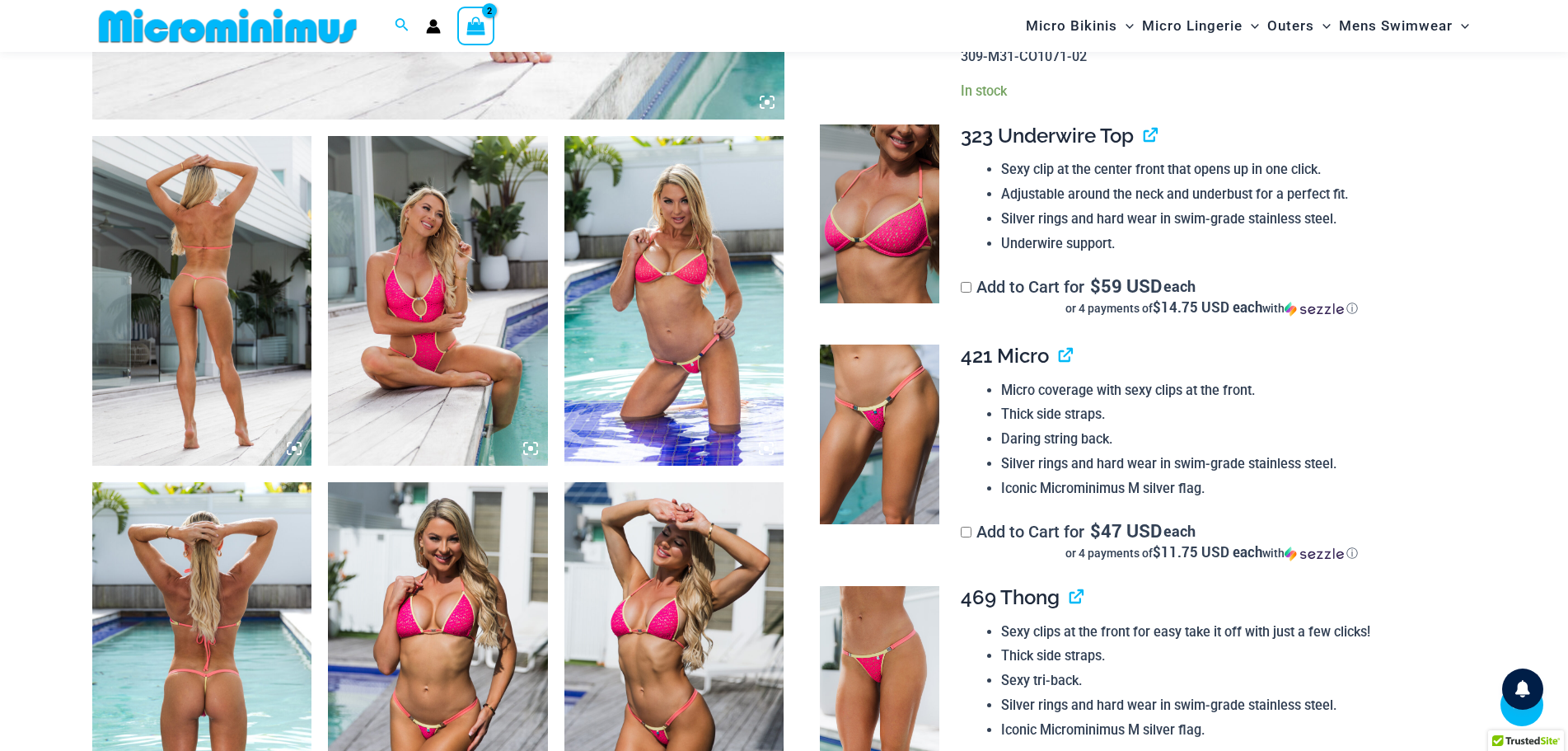
scroll to position [1070, 0]
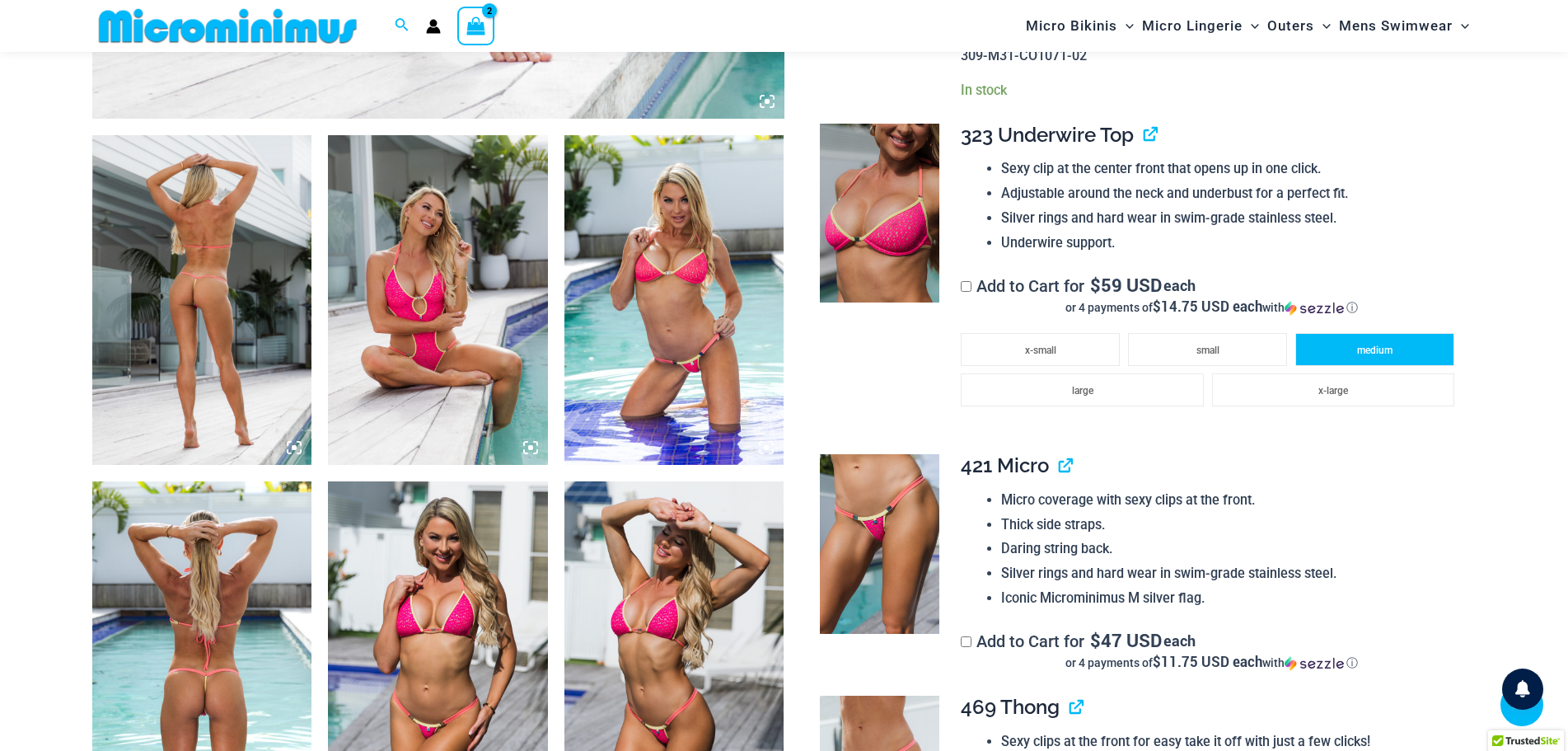
click at [1353, 352] on li "medium" at bounding box center [1375, 349] width 159 height 33
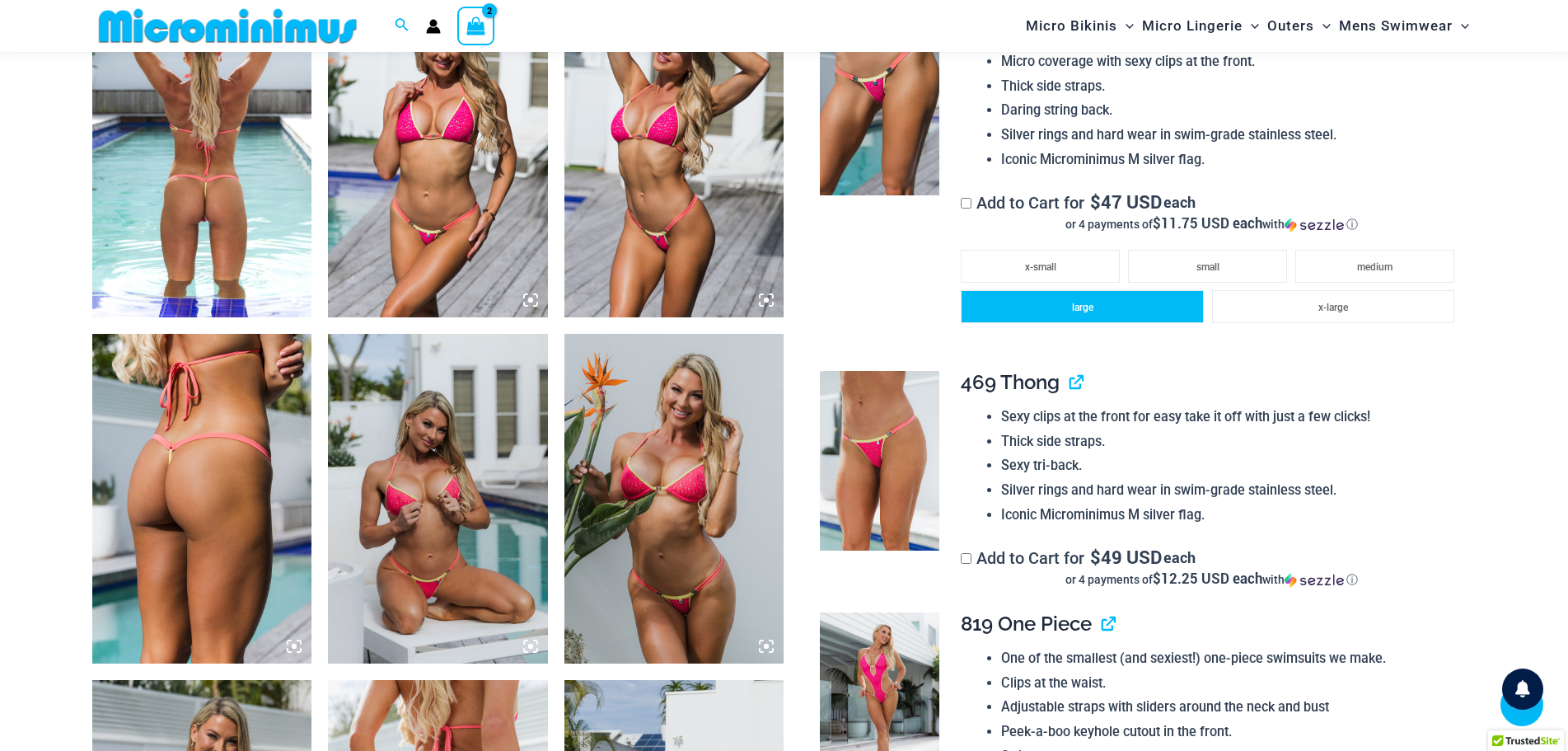
scroll to position [1565, 0]
click at [1100, 307] on li "large" at bounding box center [1082, 305] width 242 height 33
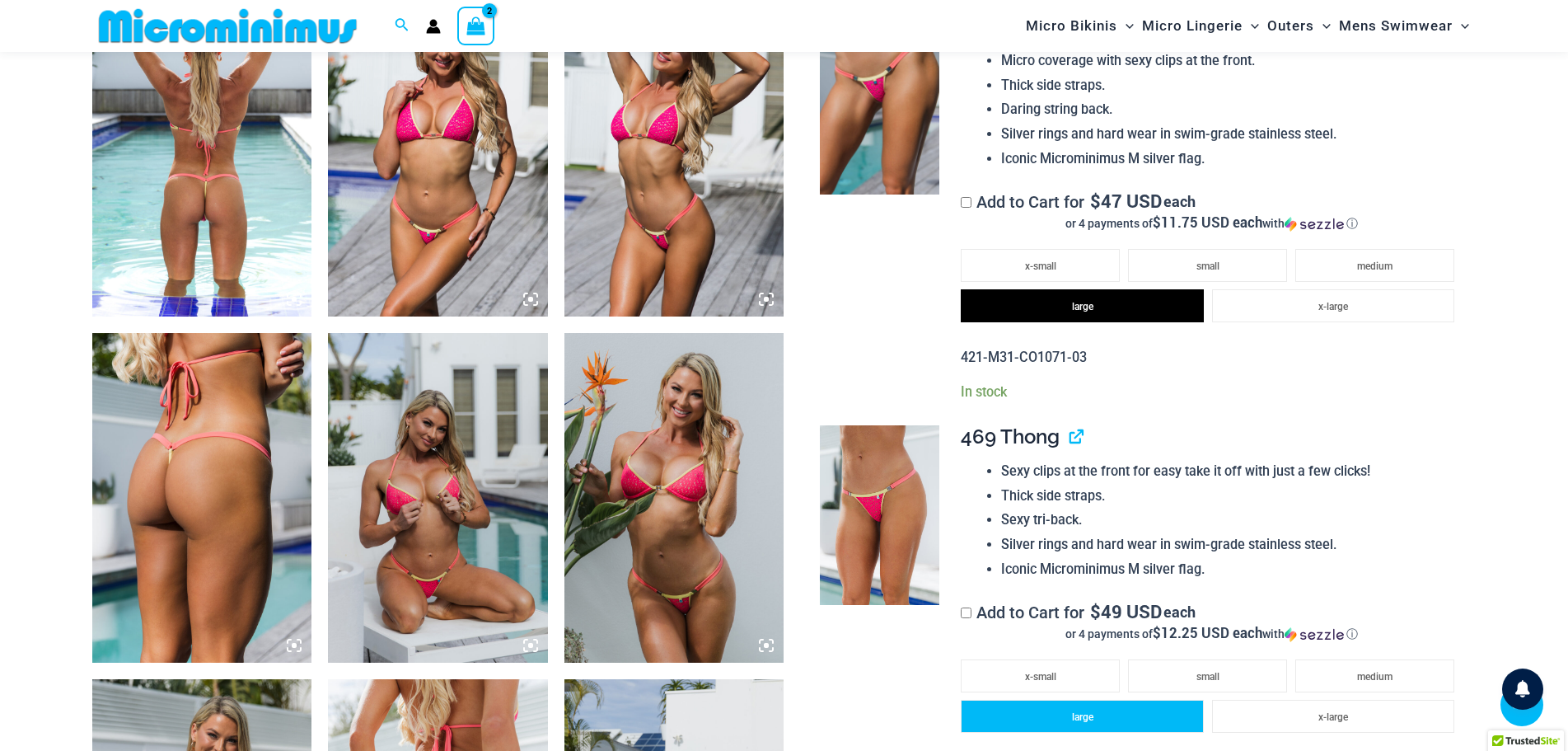
click at [1115, 721] on li "large" at bounding box center [1082, 716] width 242 height 33
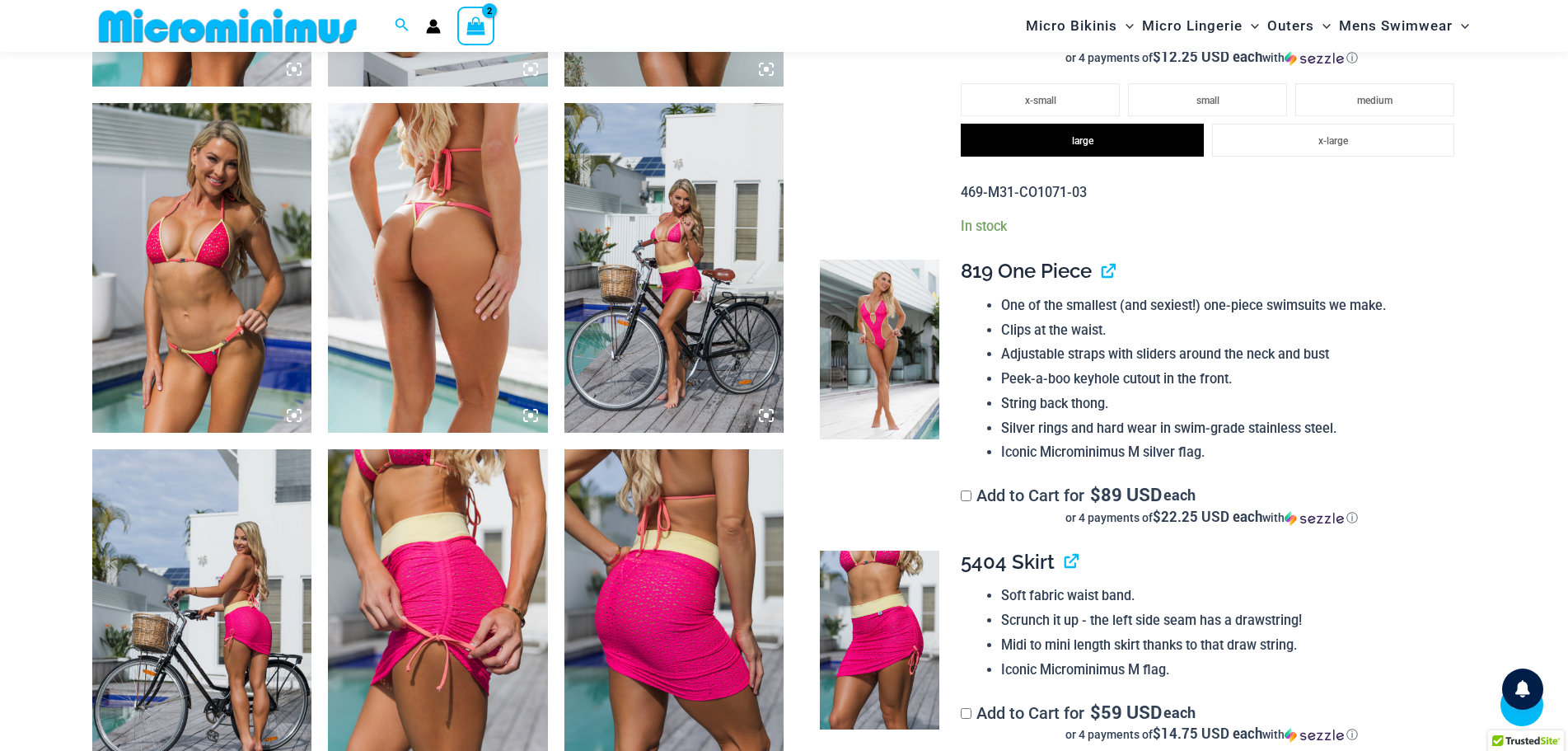
scroll to position [2141, 0]
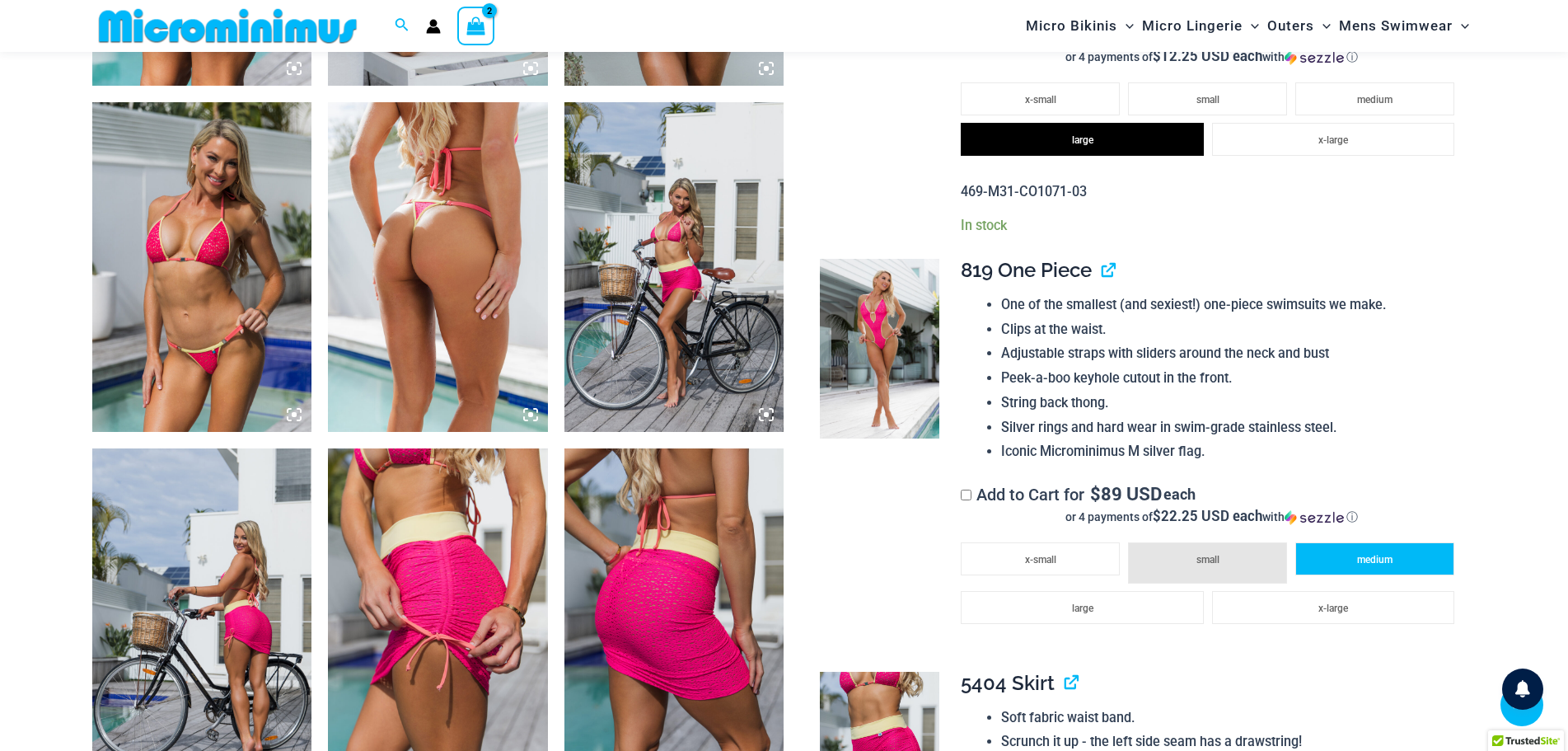
click at [1395, 563] on li "medium" at bounding box center [1375, 559] width 159 height 33
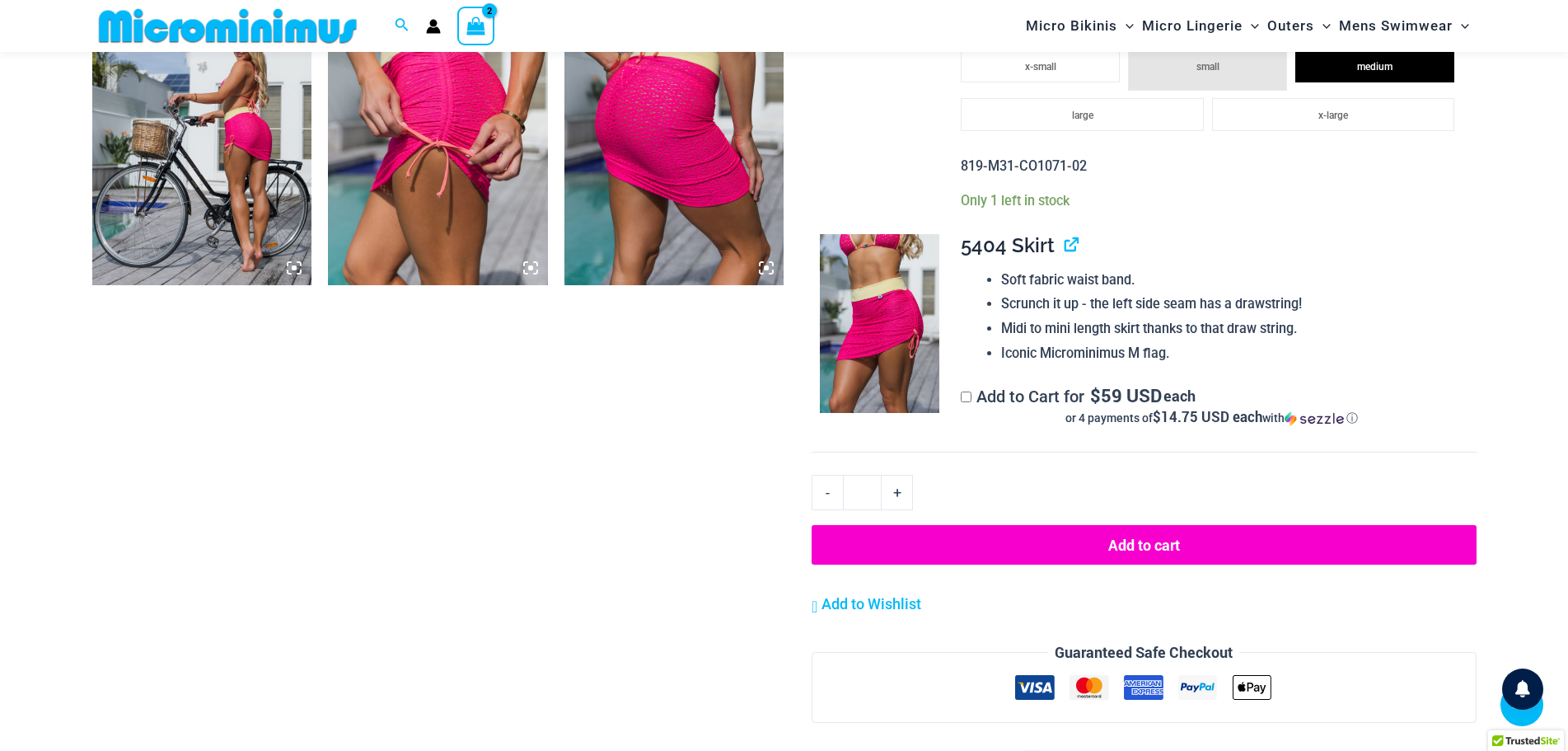
scroll to position [2635, 0]
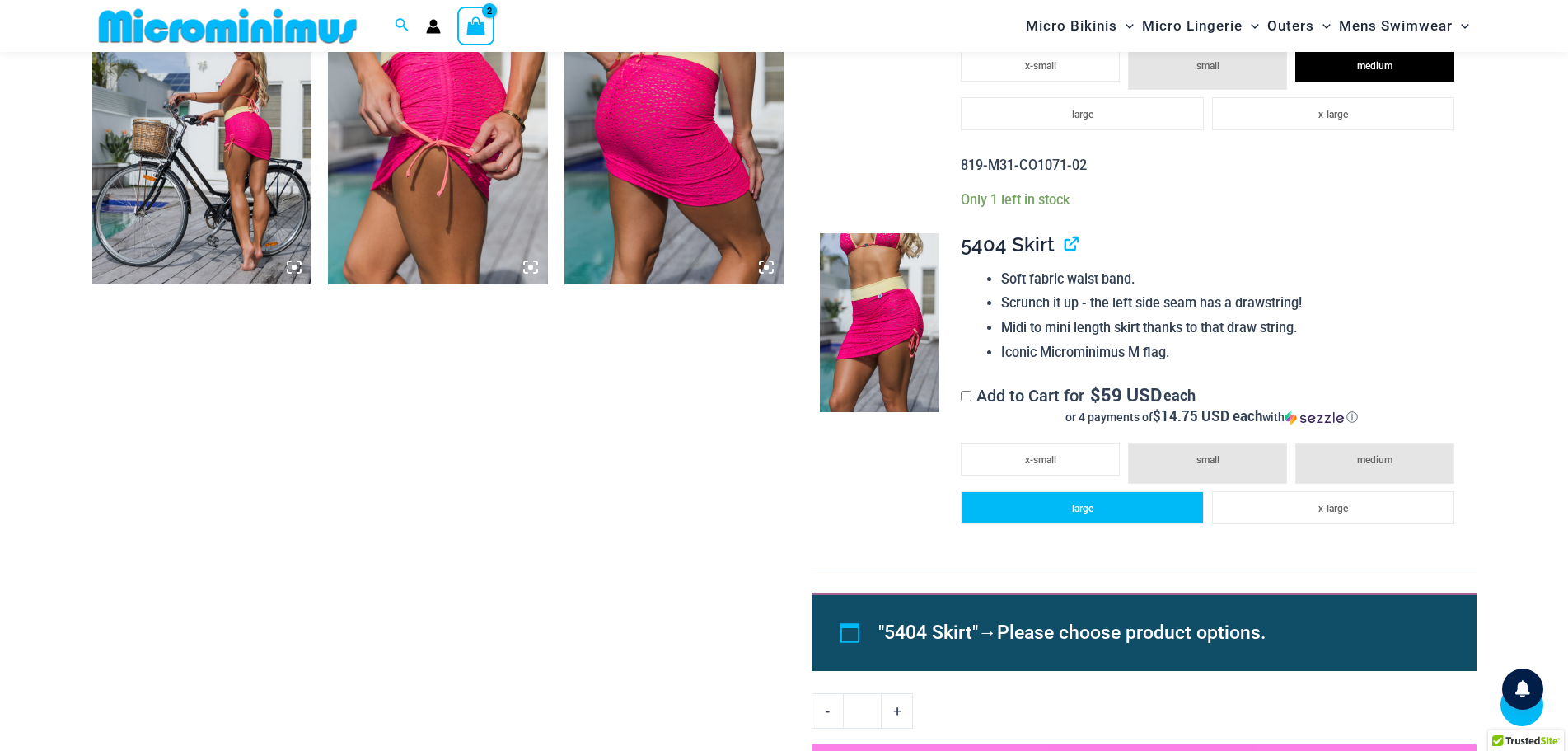
click at [1109, 516] on li "large" at bounding box center [1082, 508] width 242 height 33
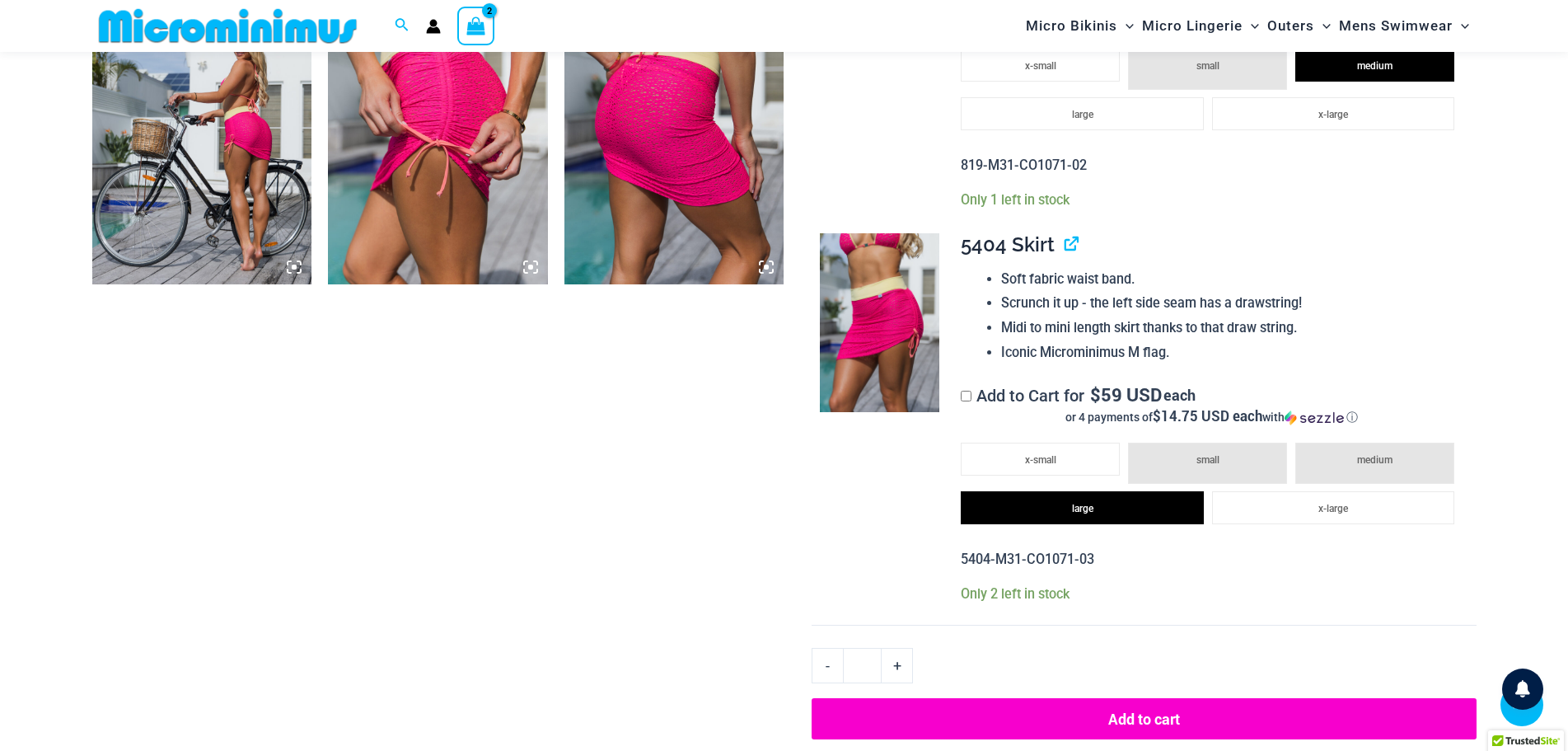
click at [1127, 716] on button "Add to cart" at bounding box center [1143, 719] width 664 height 42
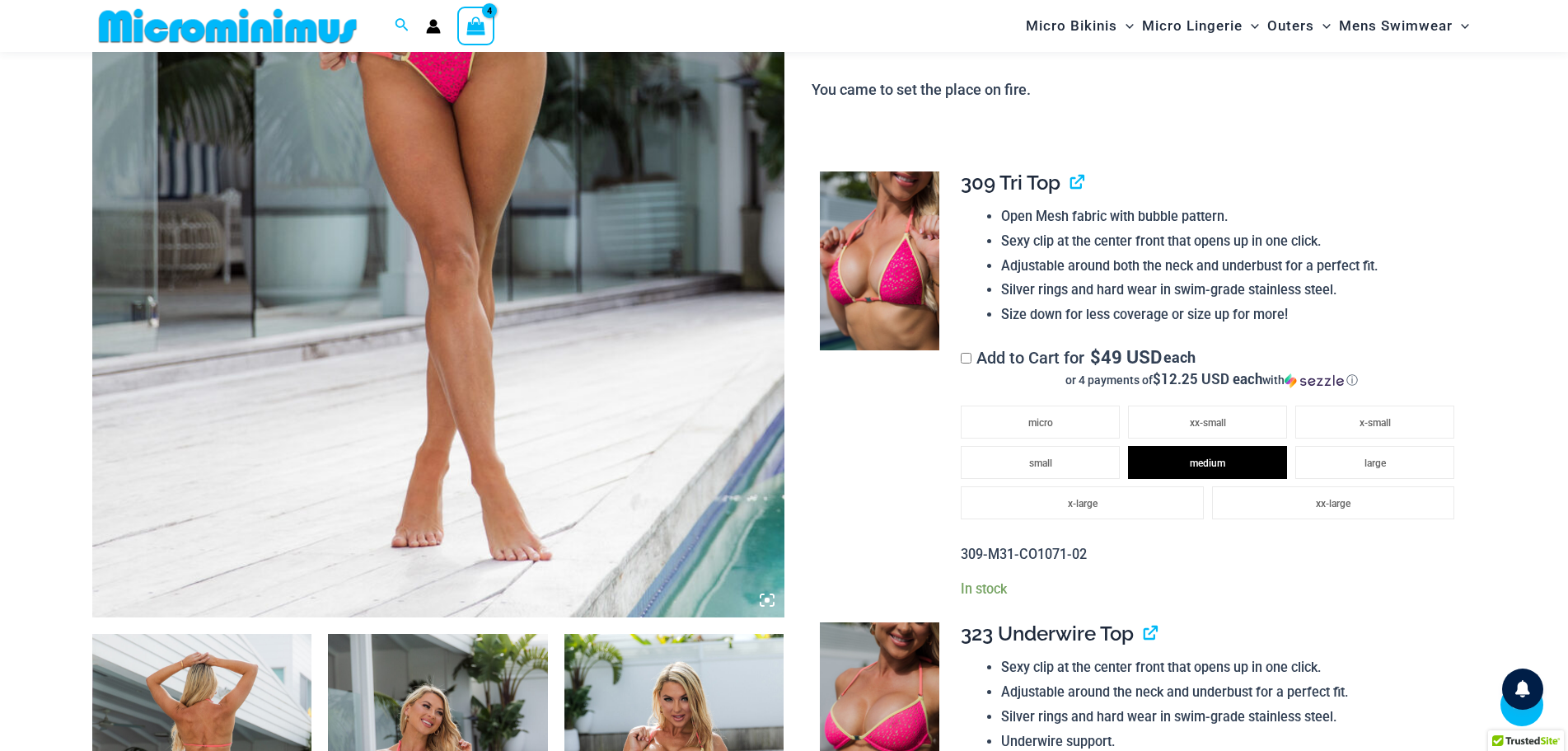
scroll to position [0, 0]
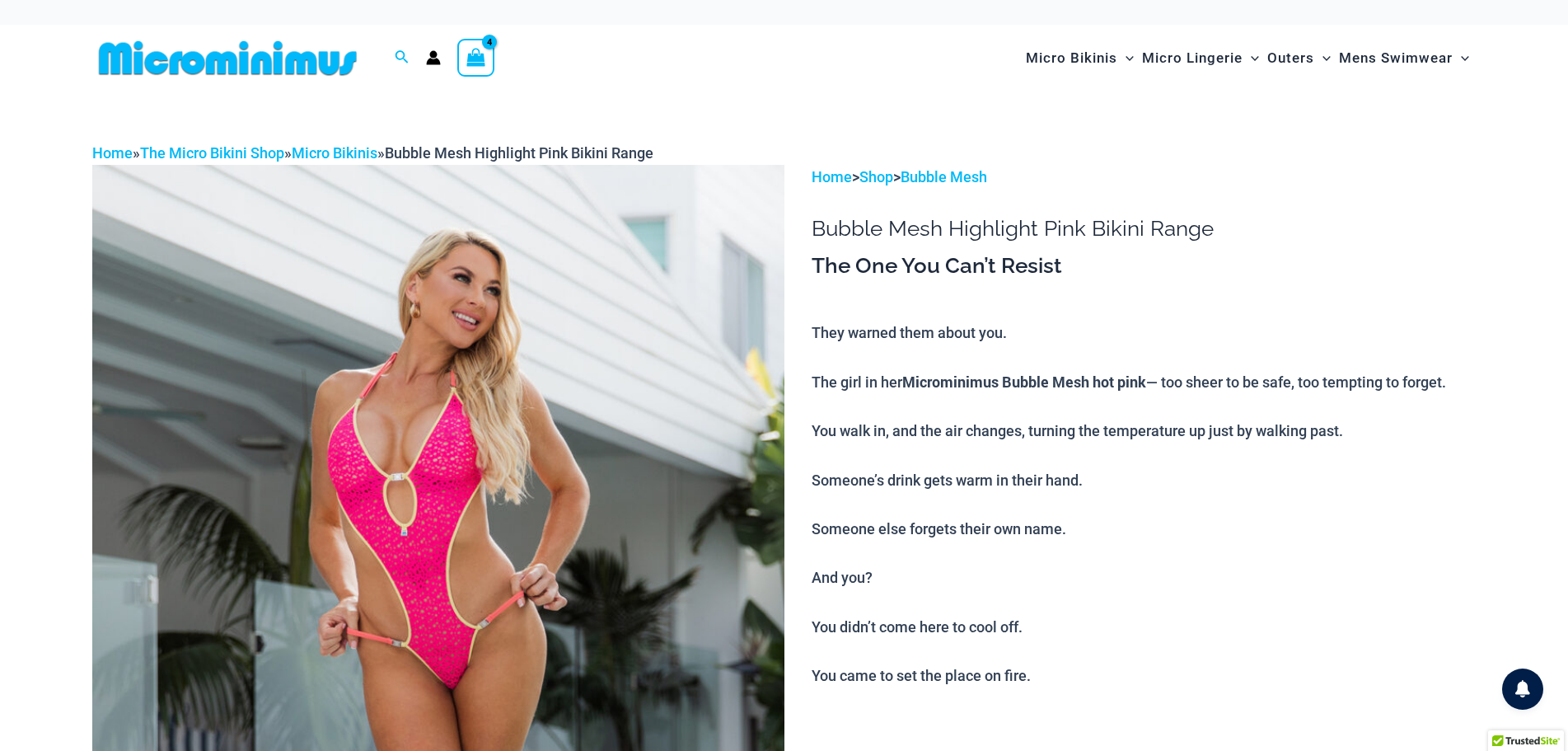
click at [480, 51] on icon "View Shopping Cart, 4 items" at bounding box center [476, 57] width 19 height 19
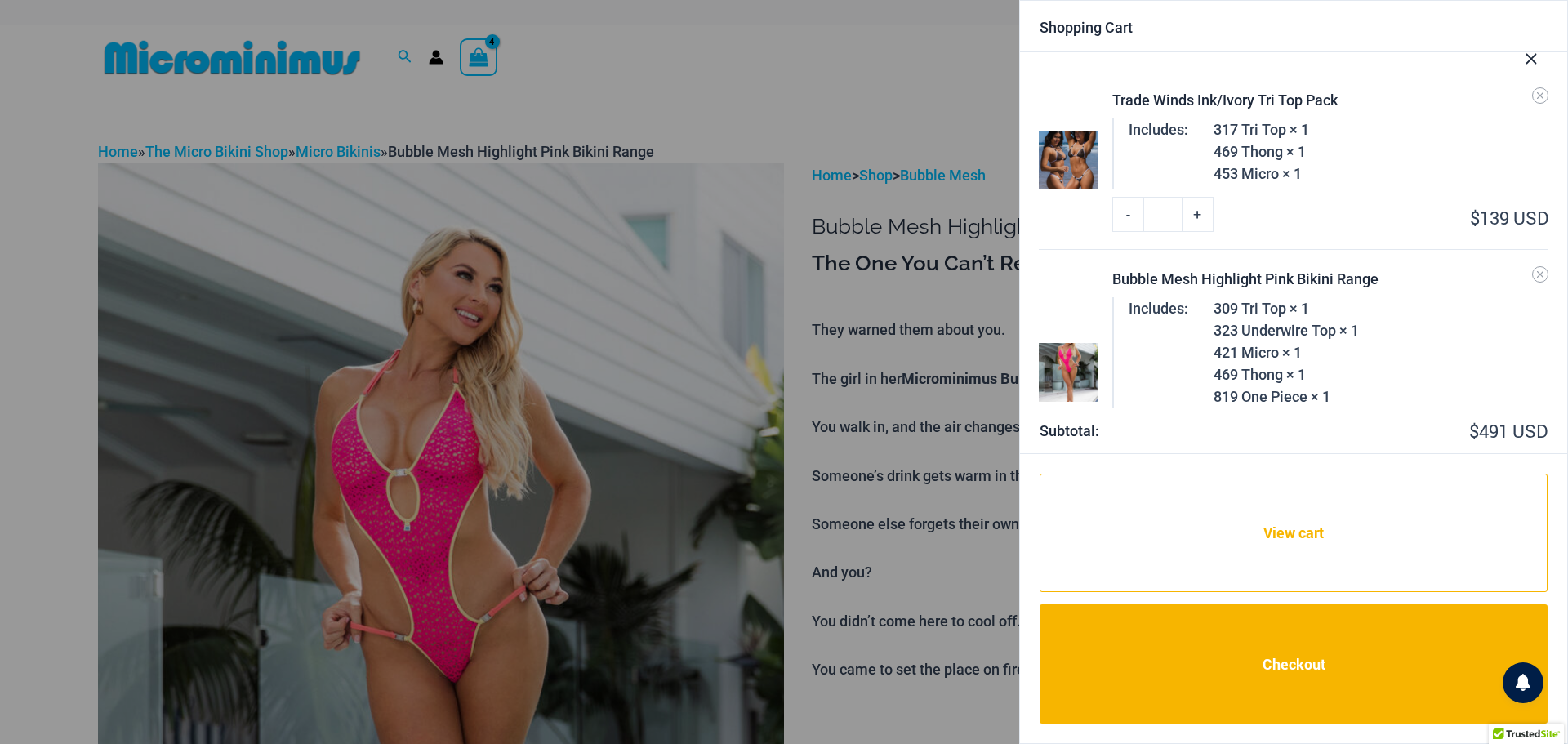
click at [1532, 58] on icon "Close Cart Drawer" at bounding box center [1531, 58] width 10 height 10
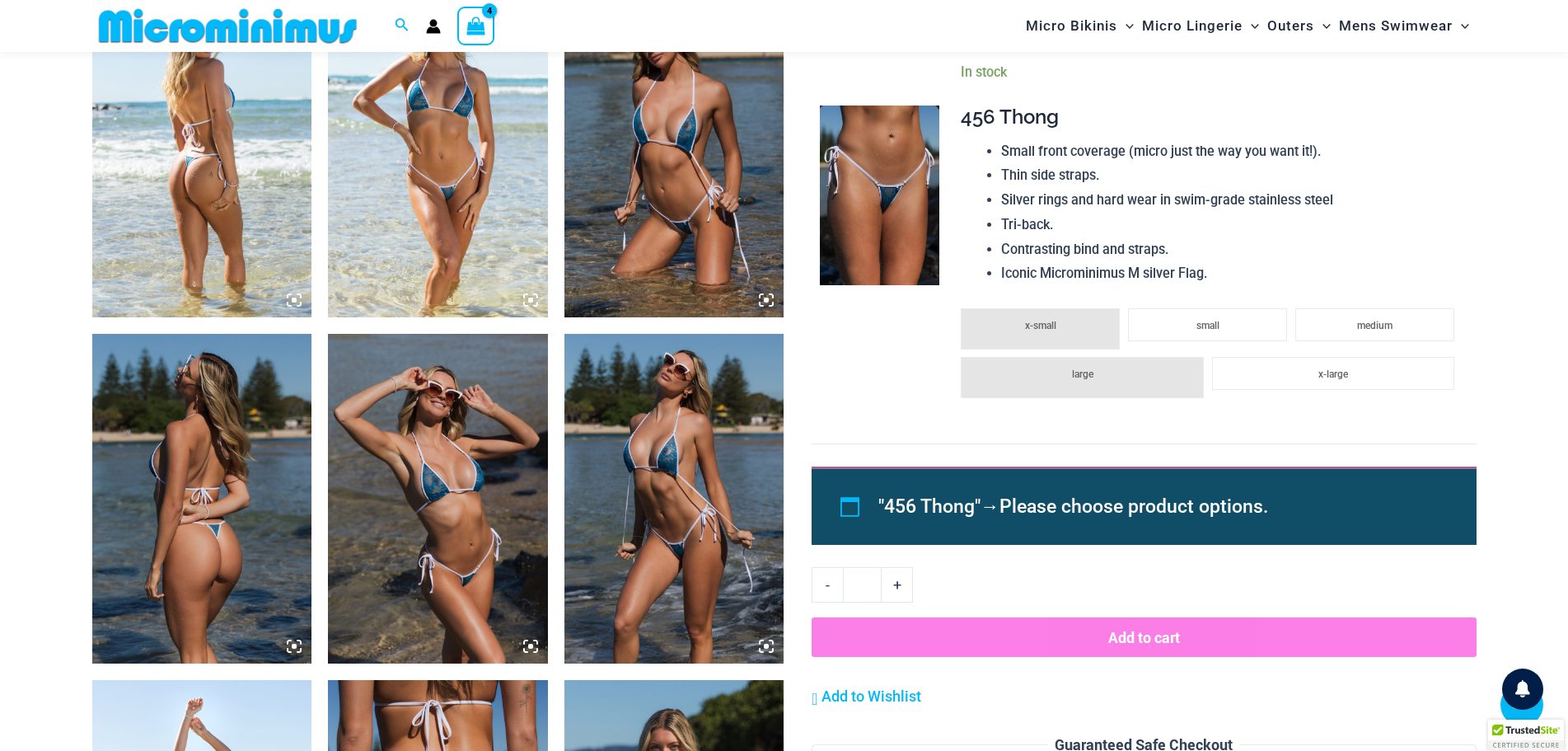
scroll to position [1220, 0]
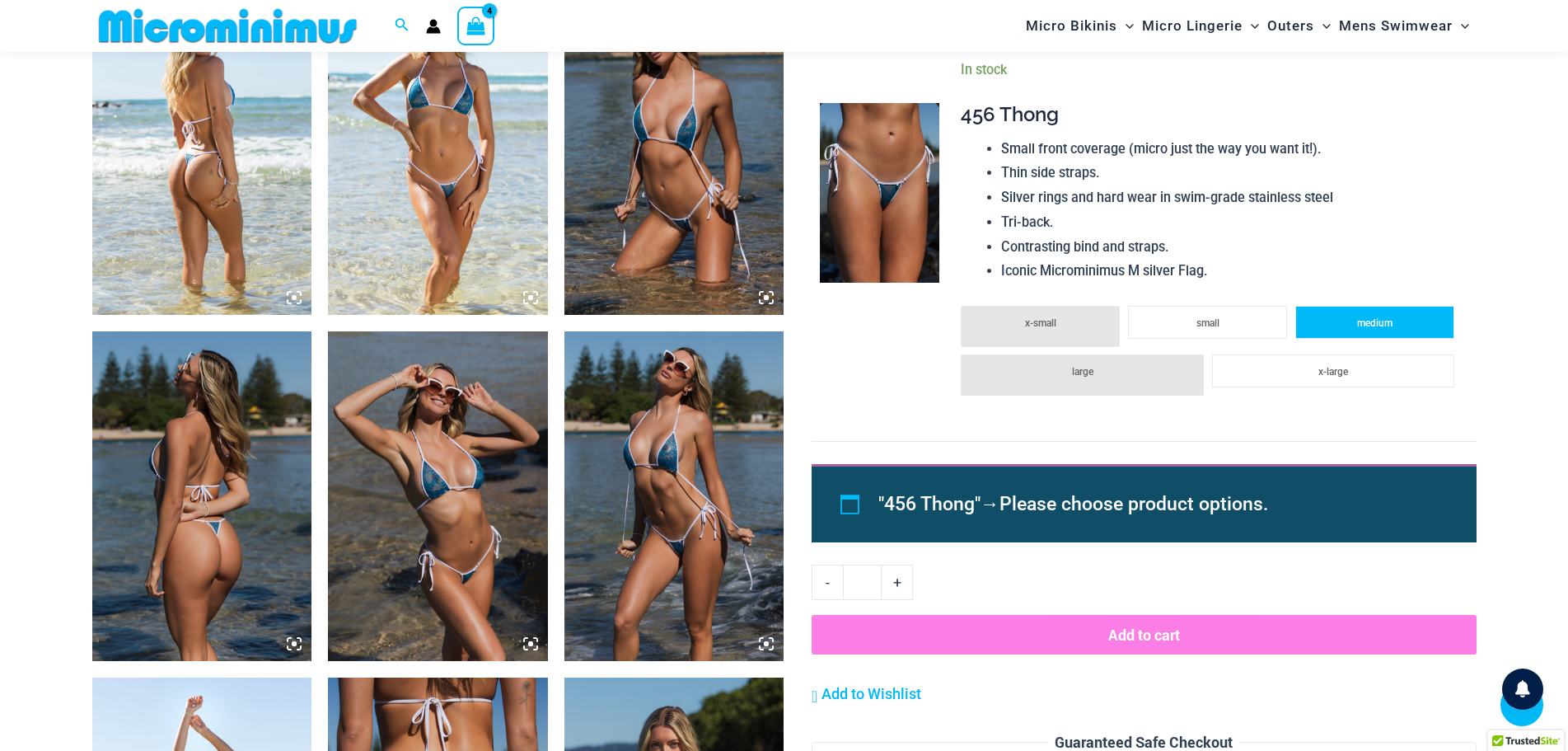
click at [1369, 331] on li "medium" at bounding box center [1375, 322] width 159 height 33
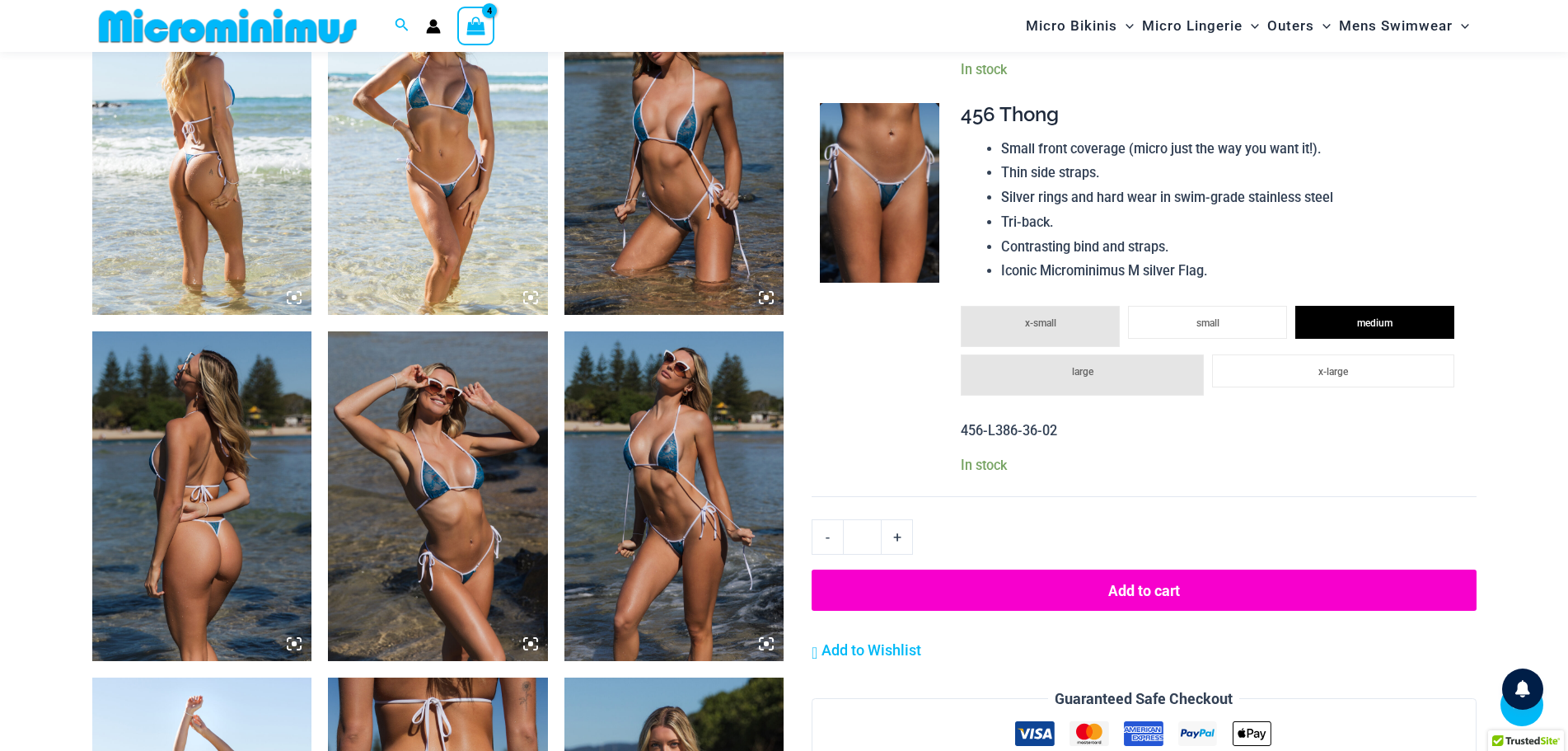
click at [1147, 585] on button "Add to cart" at bounding box center [1143, 590] width 664 height 42
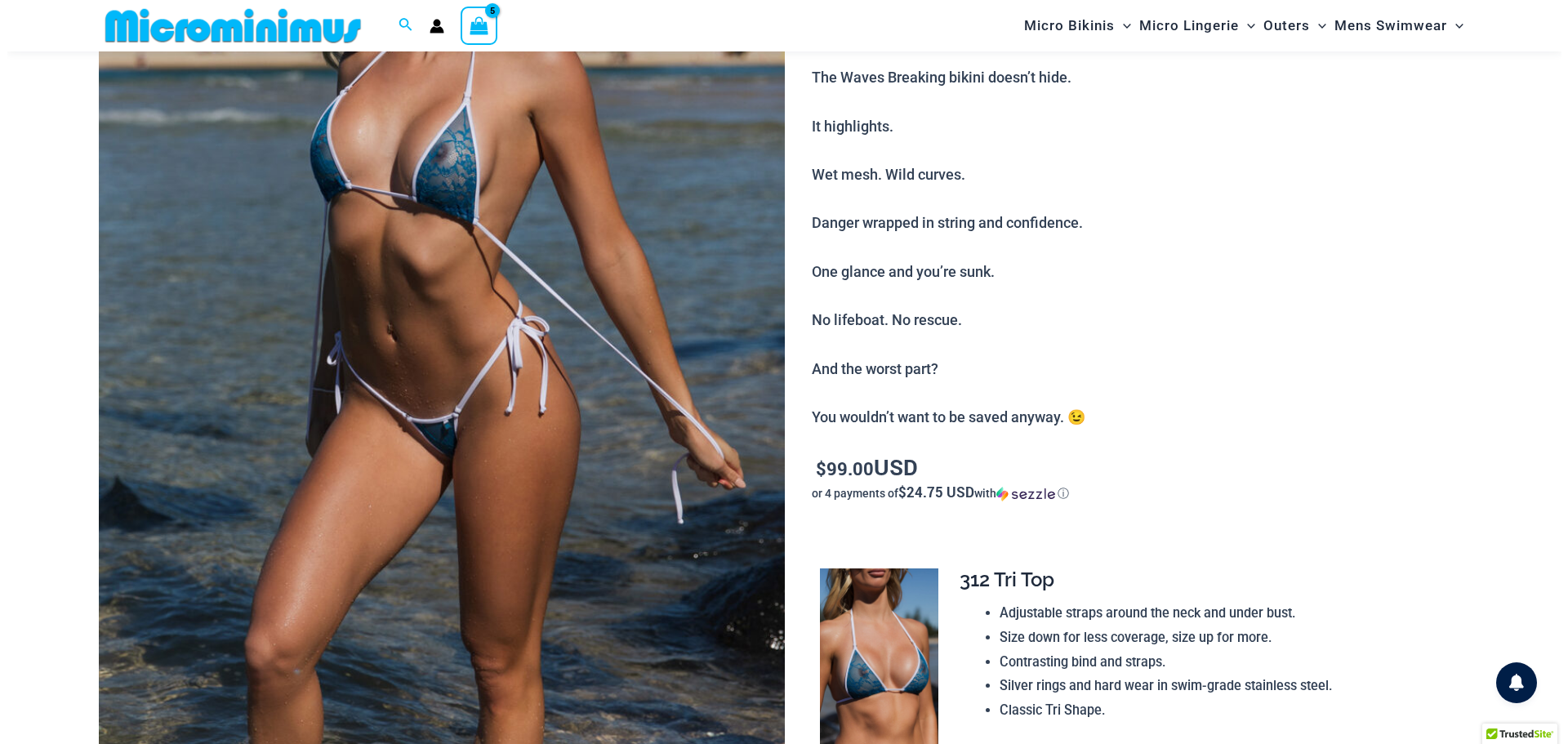
scroll to position [67, 0]
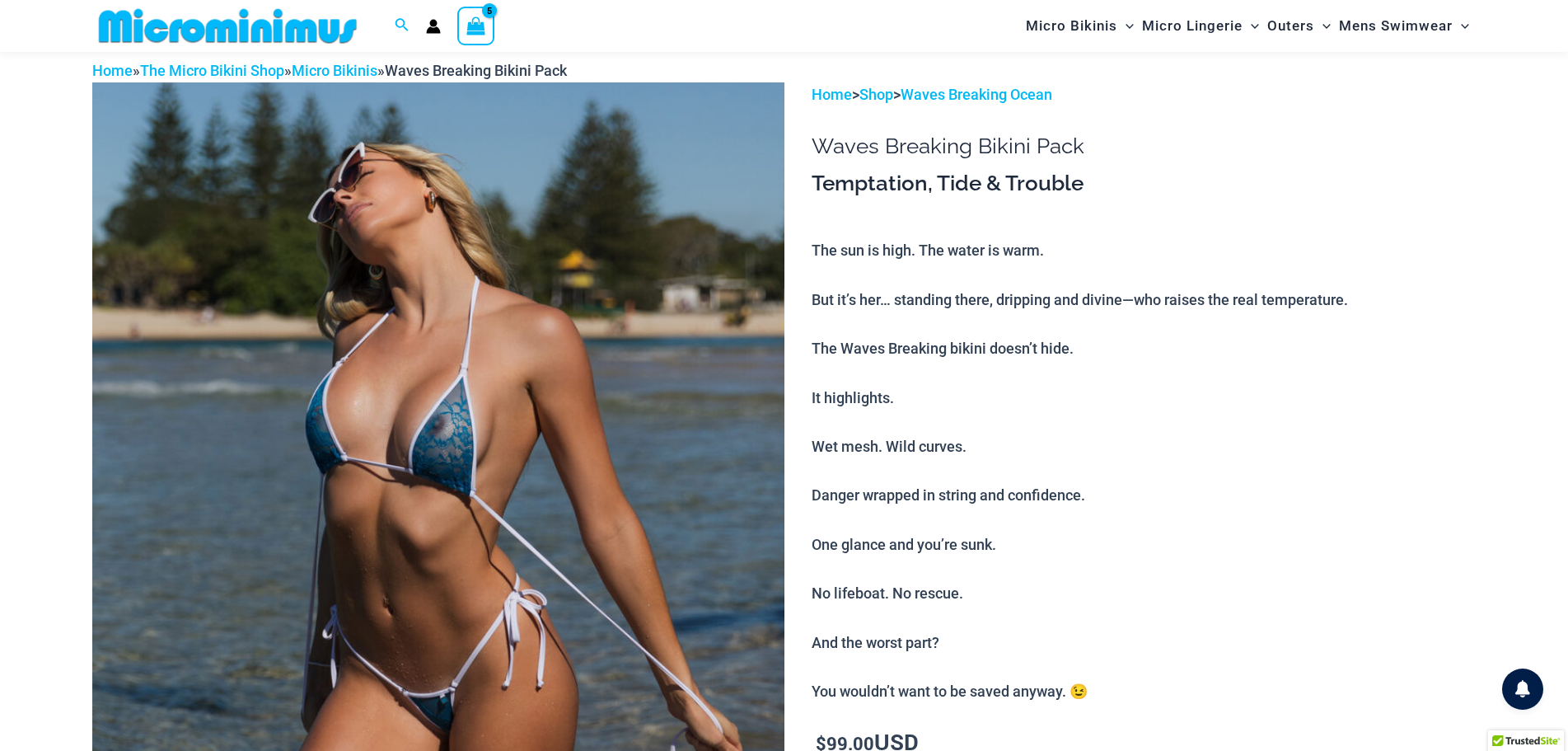
click at [465, 28] on div "View Shopping Cart, 5 items" at bounding box center [476, 26] width 38 height 38
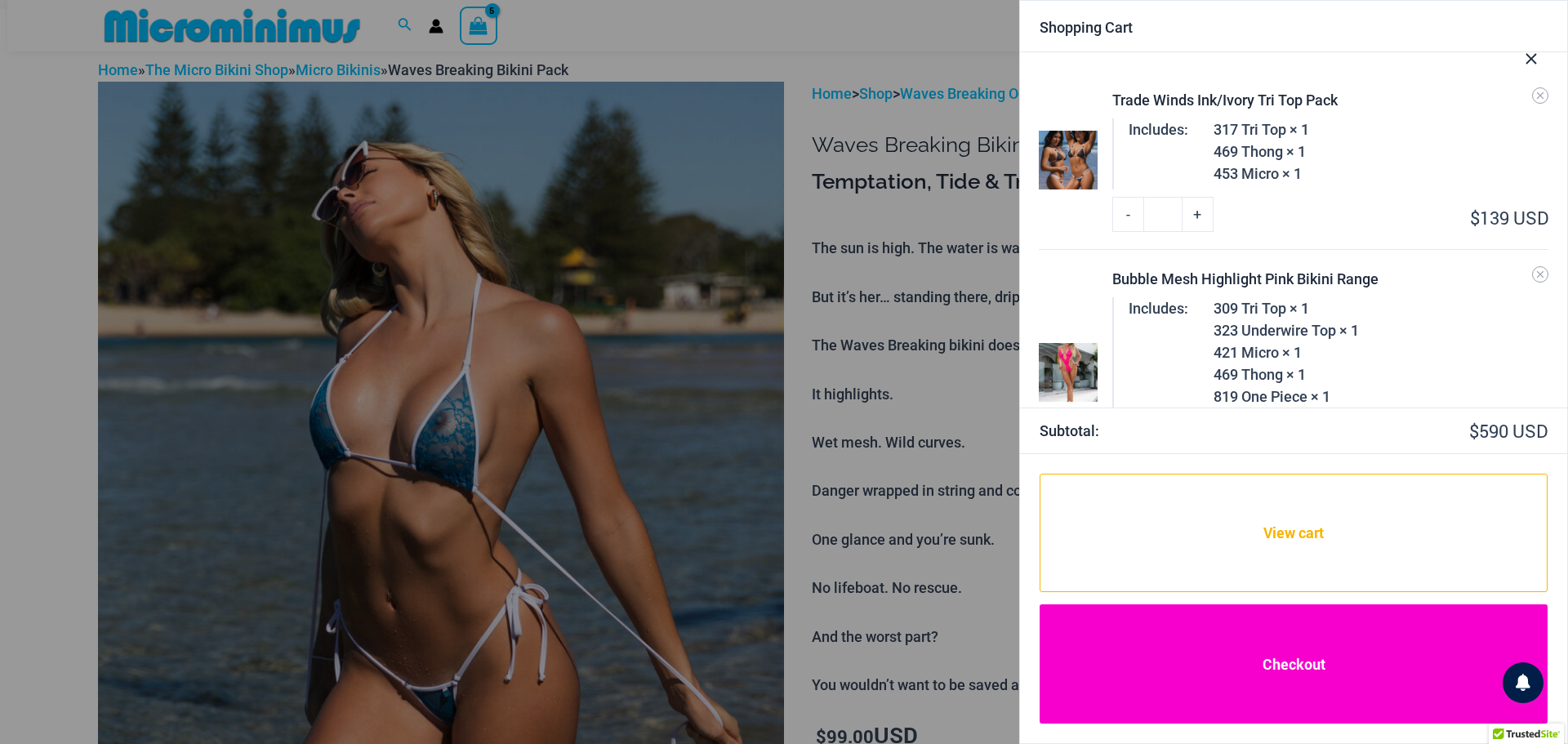
click at [1277, 670] on link "Checkout" at bounding box center [1293, 663] width 508 height 119
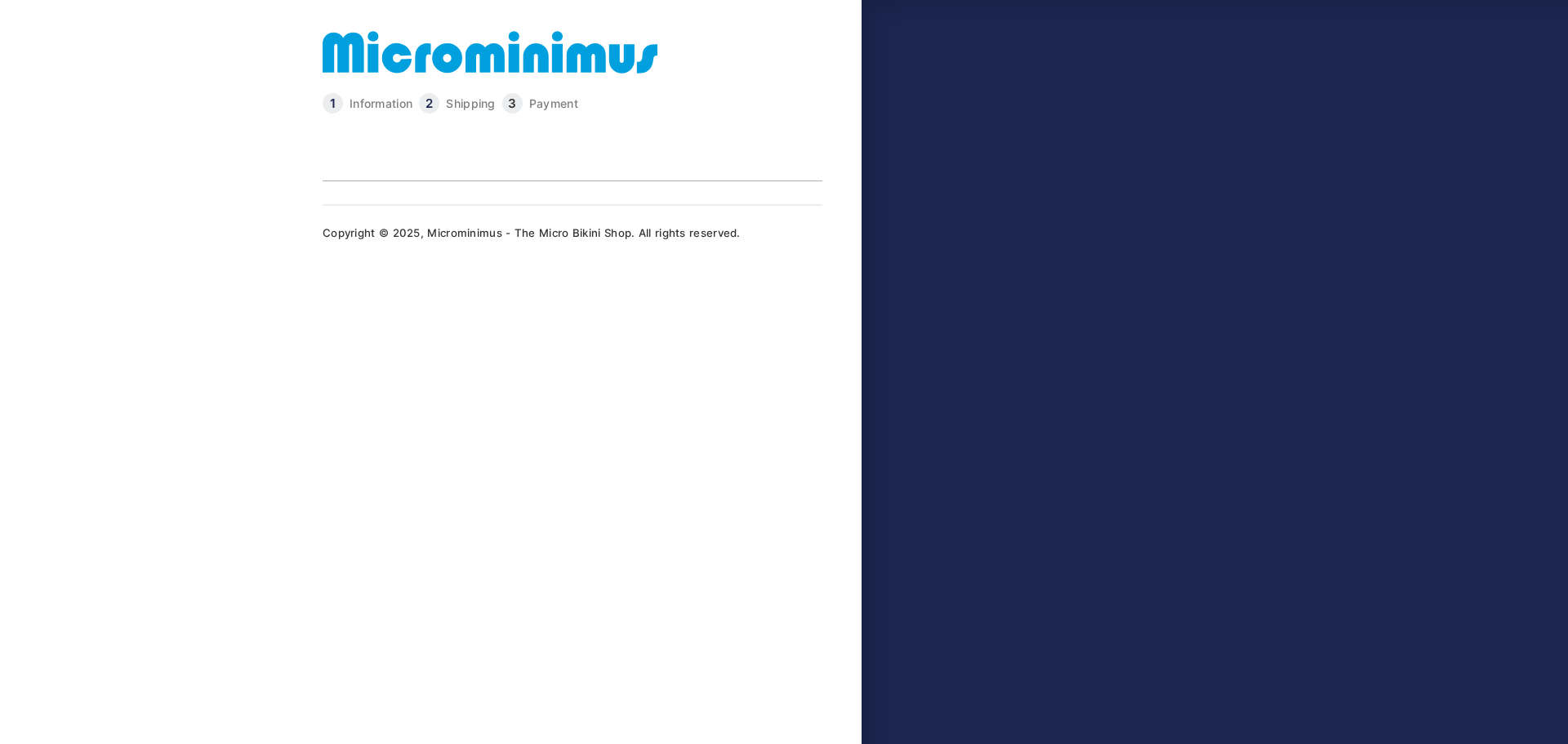
type input "**********"
